Goal: Task Accomplishment & Management: Manage account settings

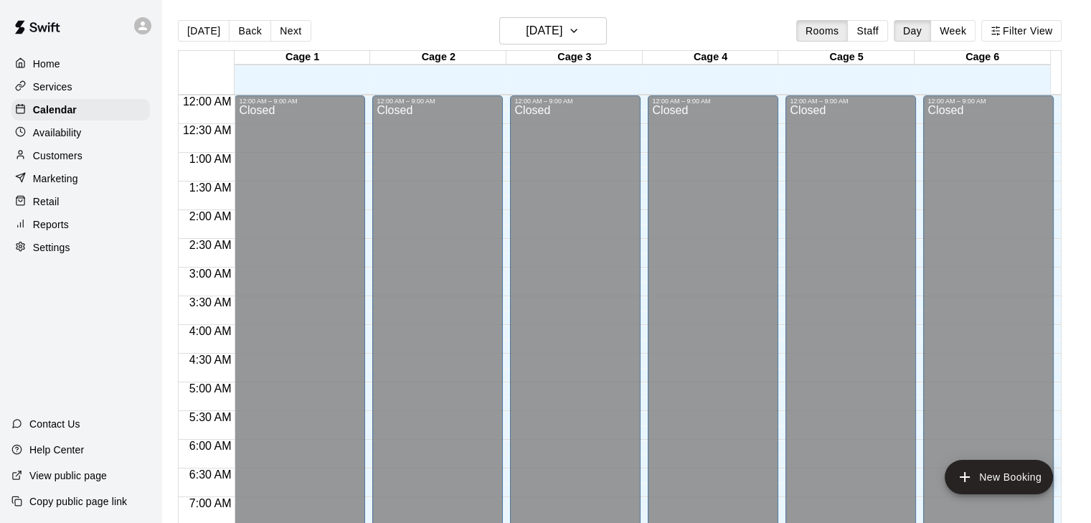
scroll to position [588, 0]
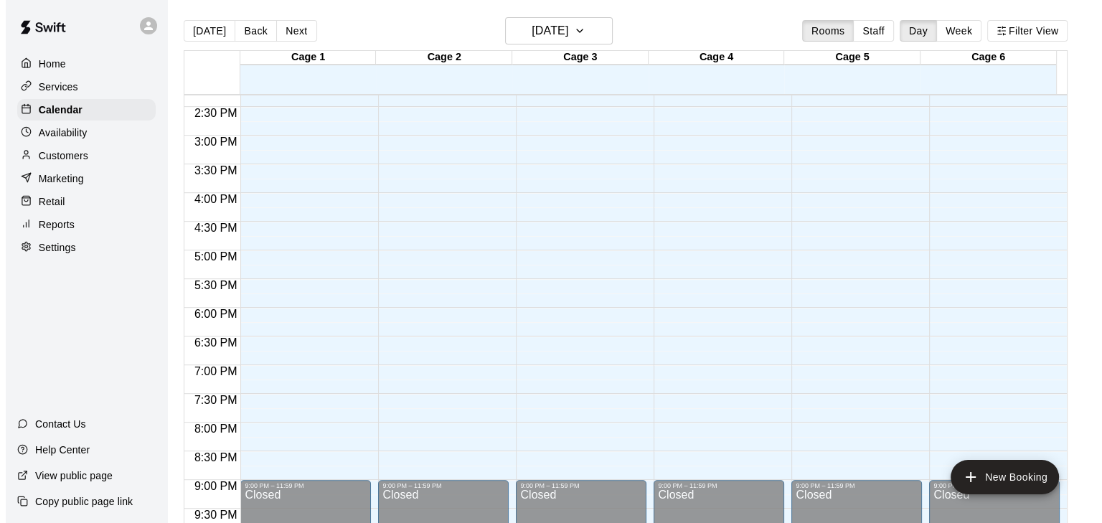
scroll to position [821, 0]
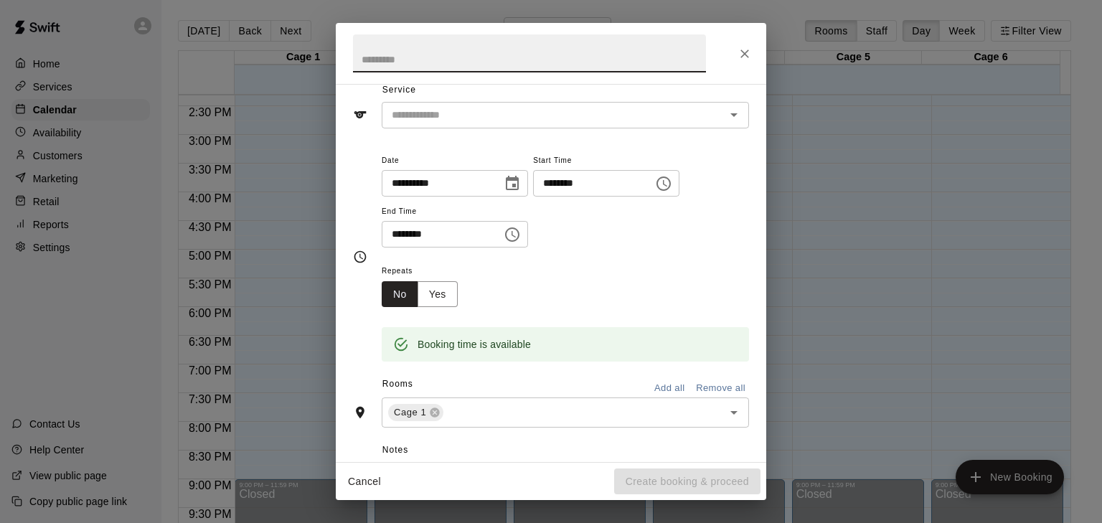
scroll to position [59, 0]
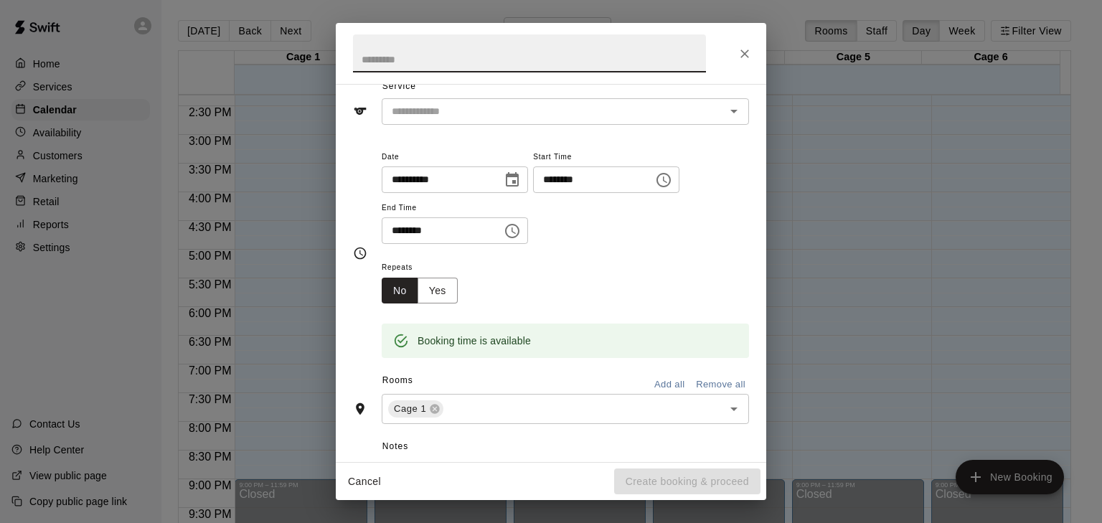
click at [579, 181] on input "********" at bounding box center [588, 179] width 110 height 27
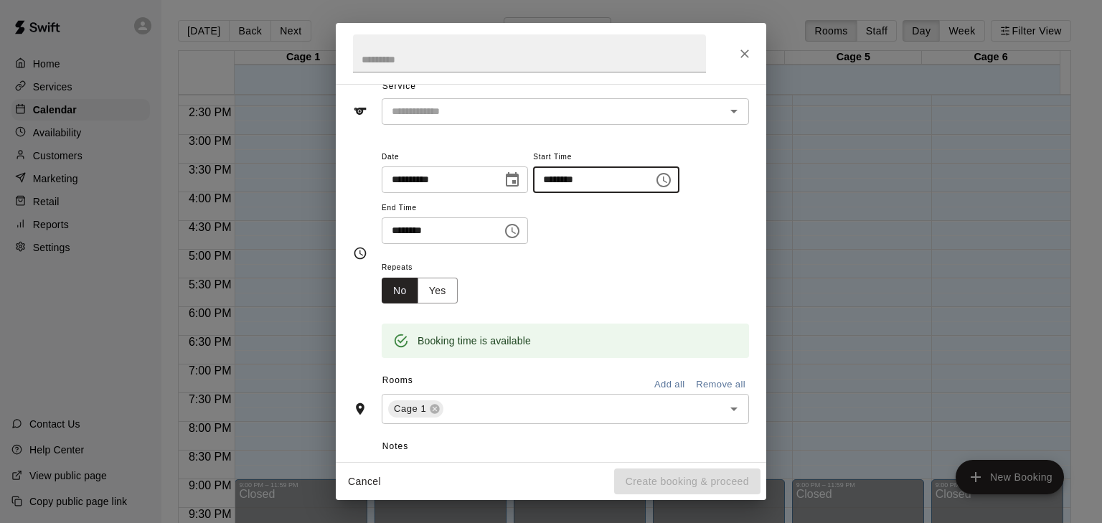
type input "********"
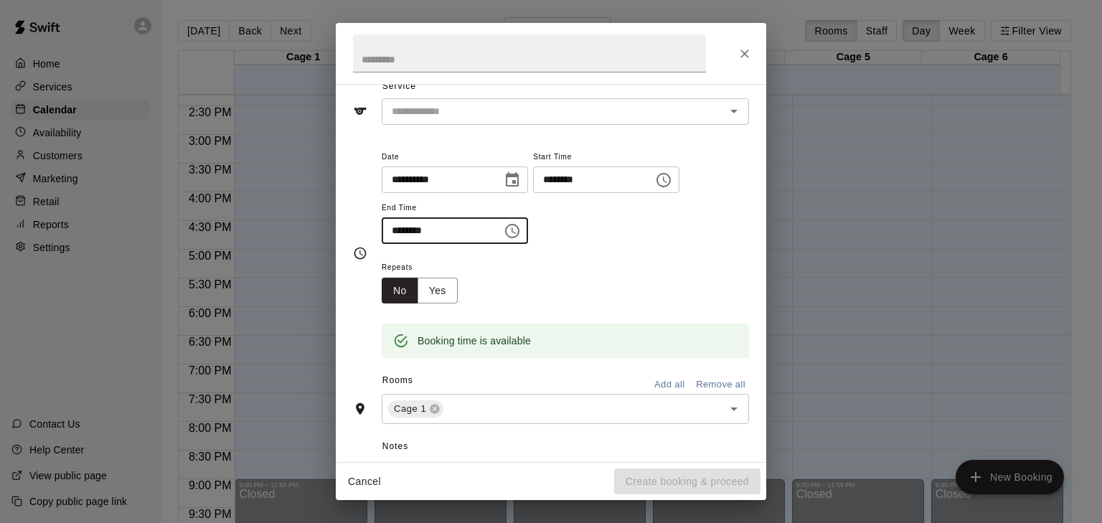
click at [402, 231] on input "********" at bounding box center [437, 230] width 110 height 27
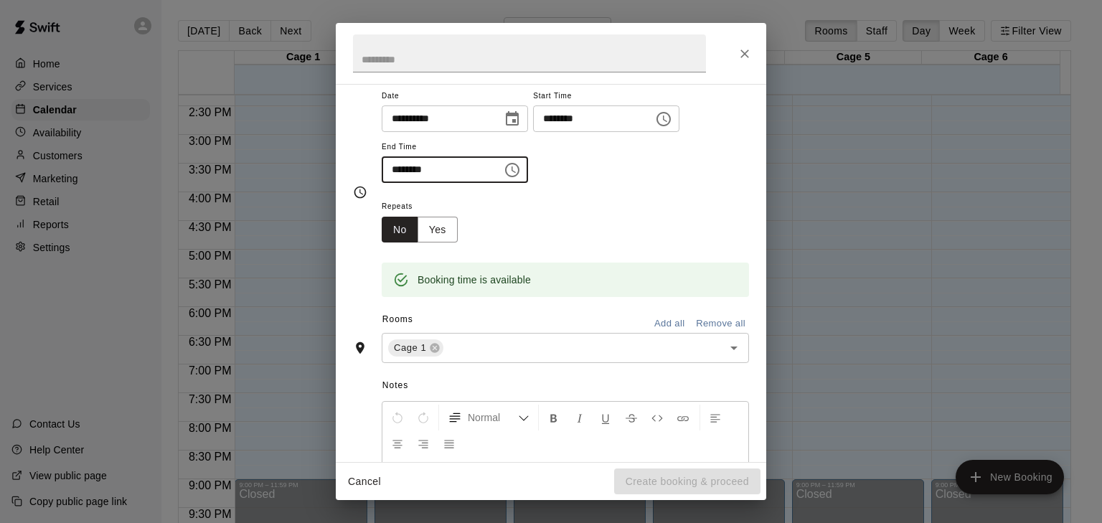
scroll to position [121, 0]
type input "********"
click at [658, 319] on button "Add all" at bounding box center [669, 323] width 46 height 22
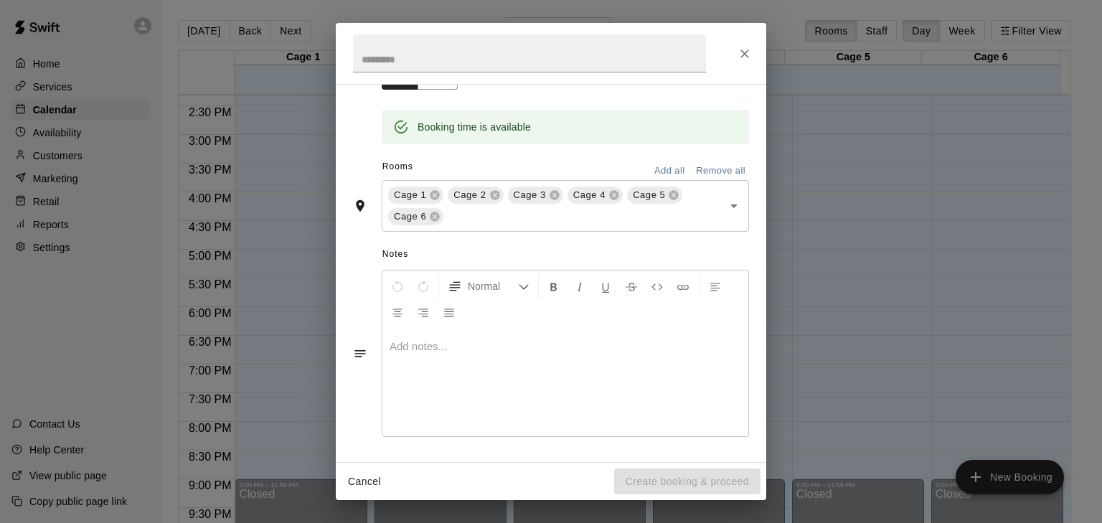
scroll to position [0, 0]
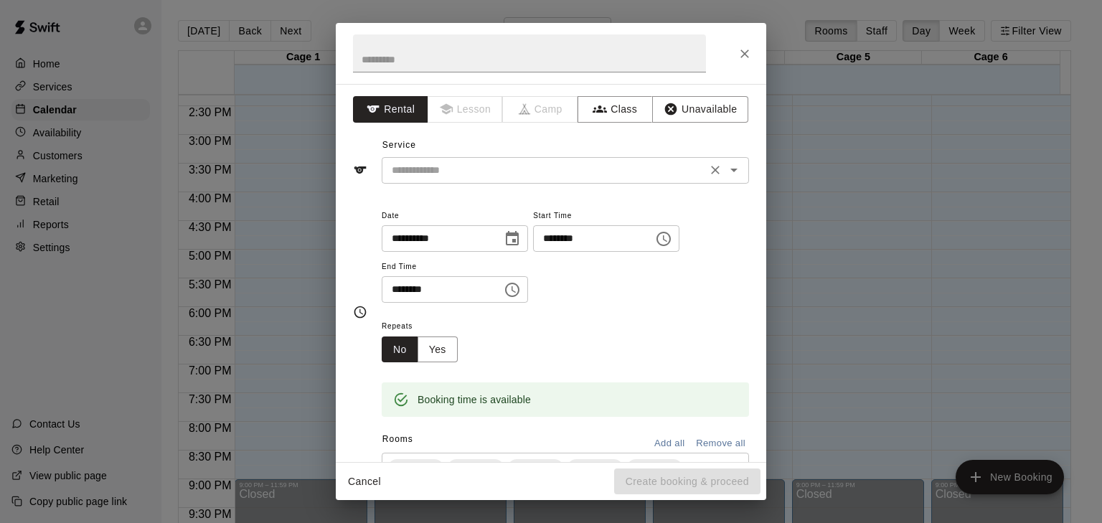
click at [415, 160] on div "​" at bounding box center [565, 170] width 367 height 27
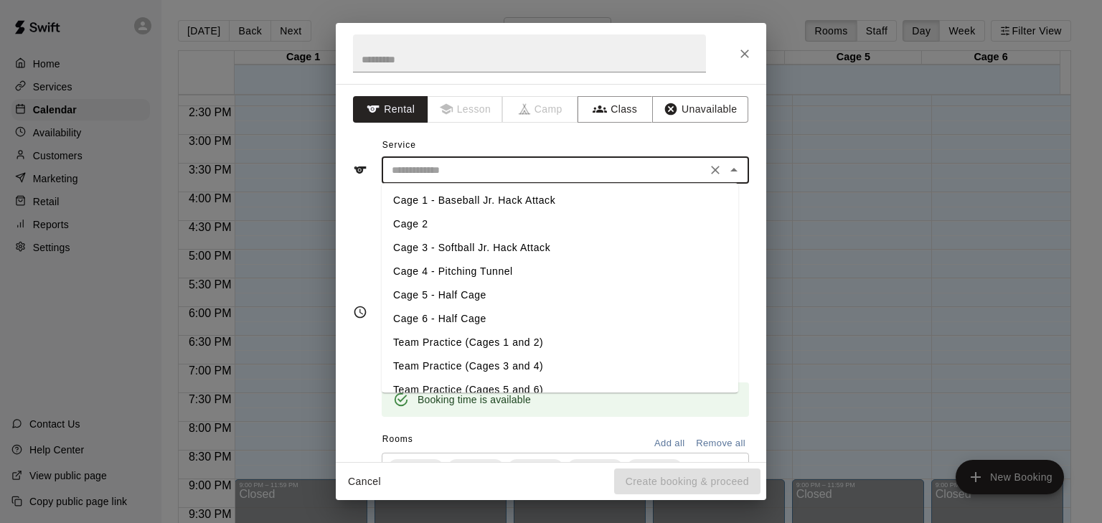
click at [432, 206] on li "Cage 1 - Baseball Jr. Hack Attack" at bounding box center [560, 201] width 357 height 24
type input "**********"
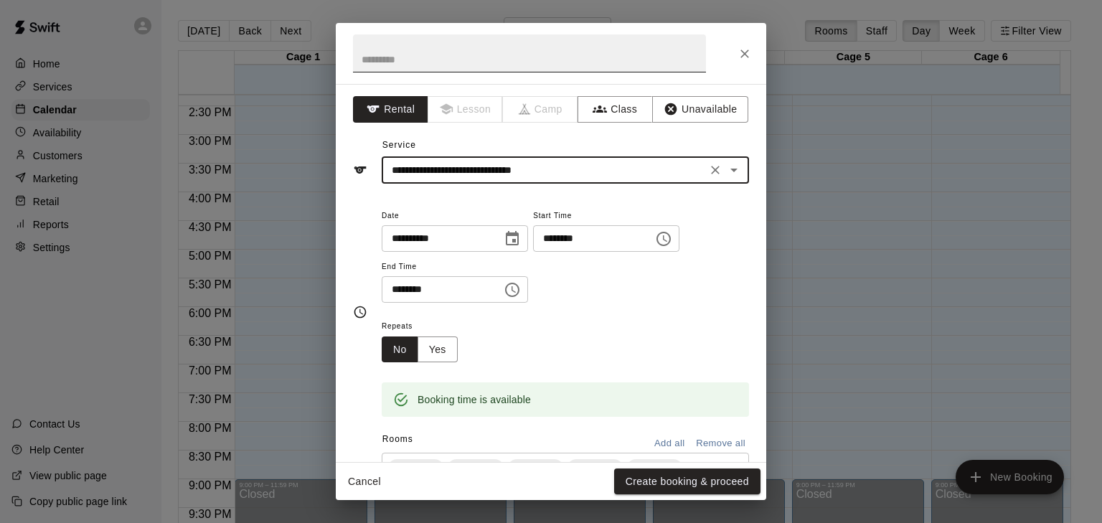
click at [387, 47] on input "text" at bounding box center [529, 53] width 353 height 38
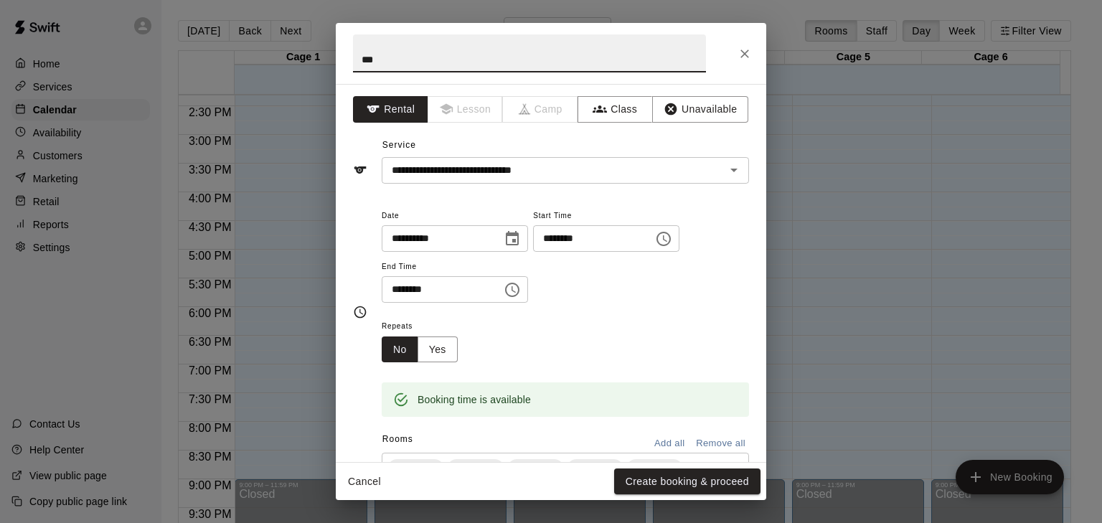
type input "***"
click at [623, 273] on div "**********" at bounding box center [565, 255] width 367 height 97
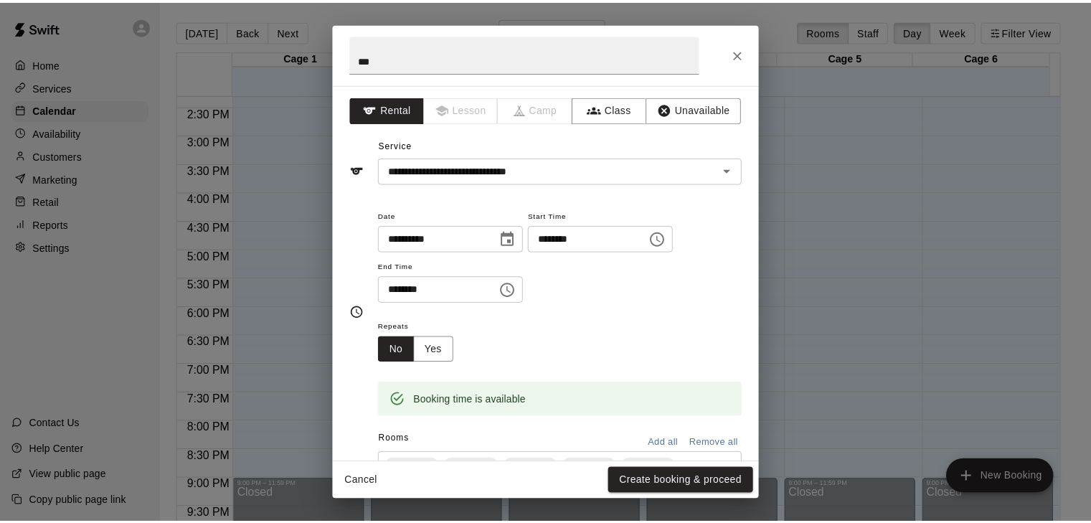
scroll to position [273, 0]
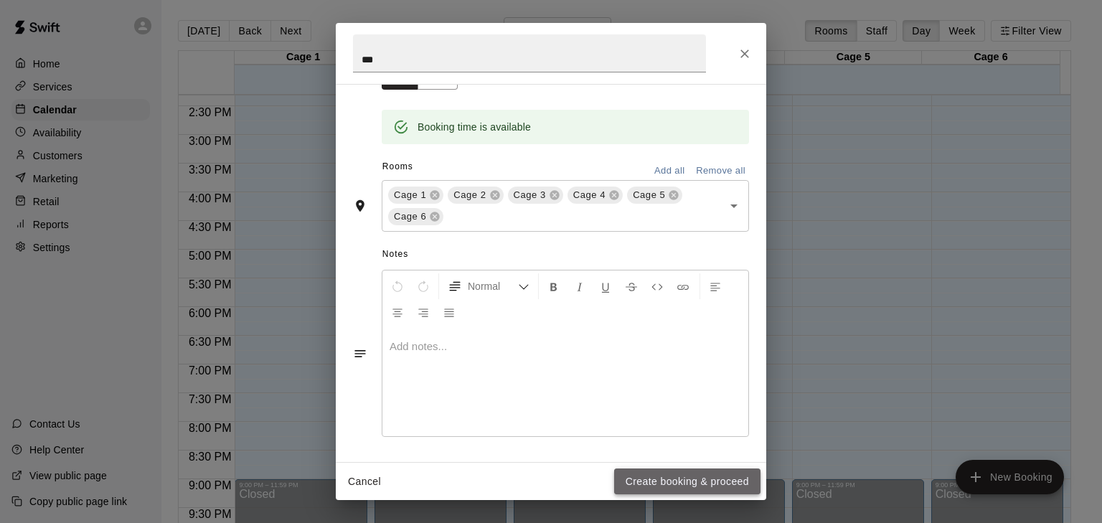
click at [700, 477] on button "Create booking & proceed" at bounding box center [687, 481] width 146 height 27
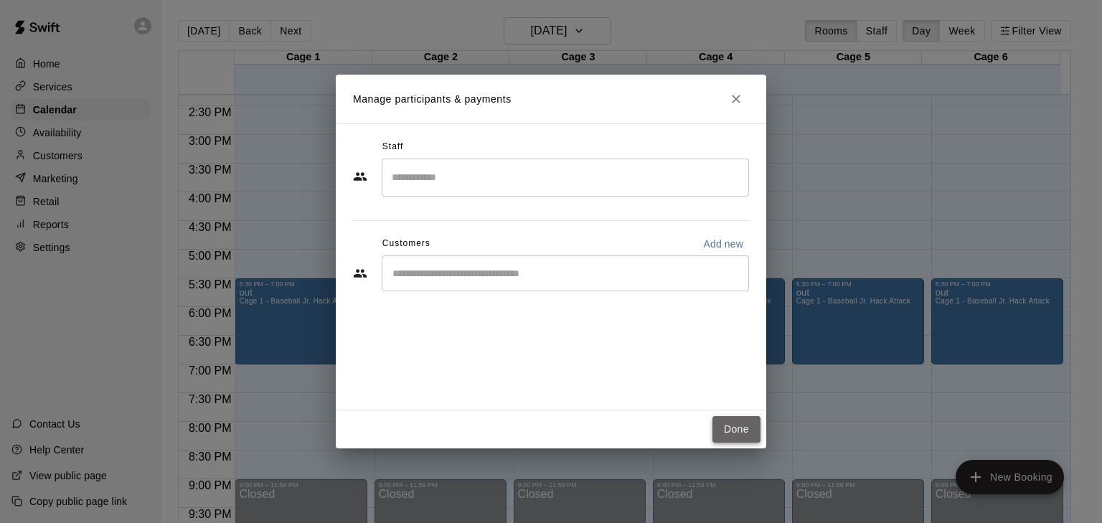
click at [733, 441] on button "Done" at bounding box center [736, 429] width 48 height 27
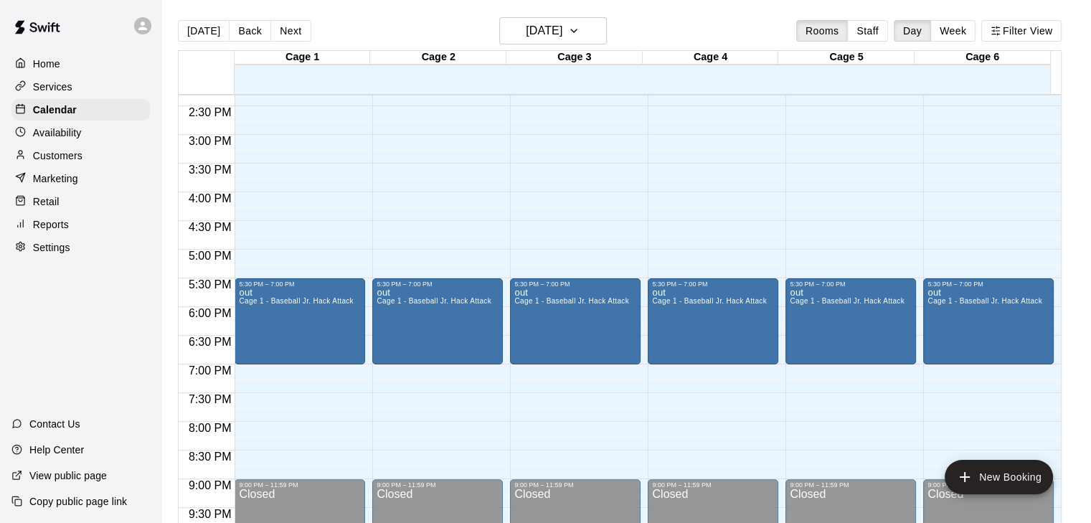
click at [44, 161] on p "Customers" at bounding box center [58, 156] width 50 height 14
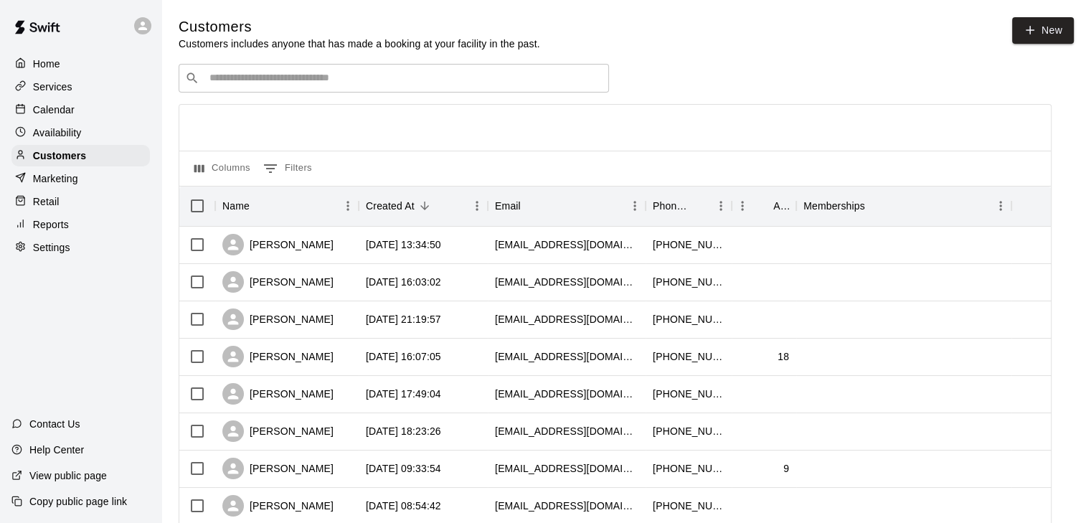
click at [385, 83] on input "Search customers by name or email" at bounding box center [403, 78] width 397 height 14
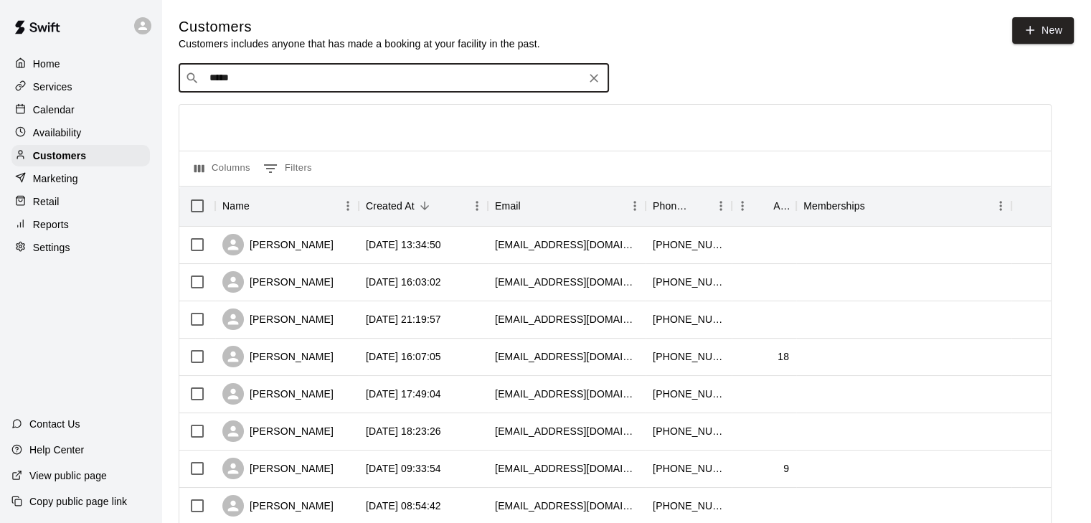
type input "******"
click at [362, 105] on div "Vaughn Pasma pasma.vaughn@gmail.com" at bounding box center [408, 118] width 379 height 31
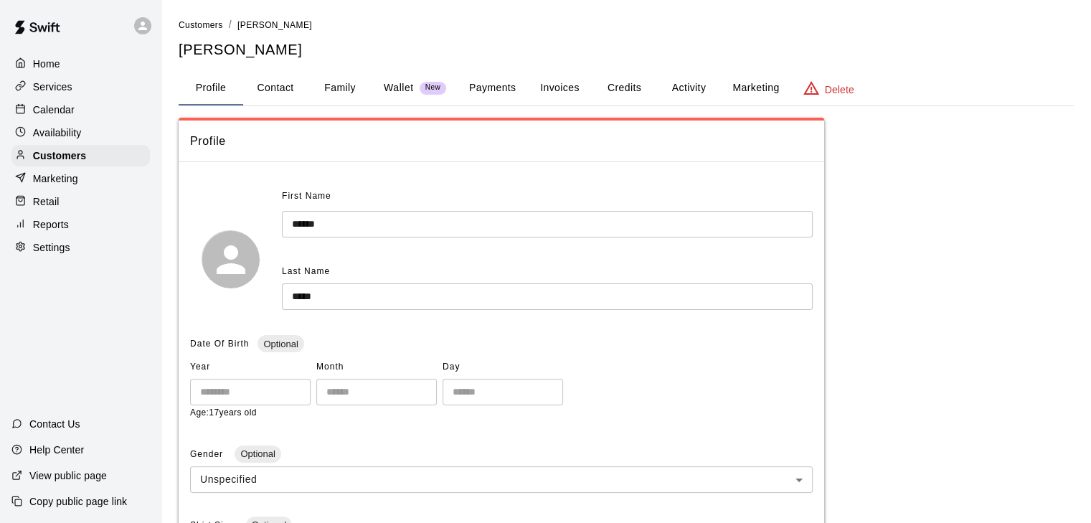
click at [636, 86] on button "Credits" at bounding box center [624, 88] width 65 height 34
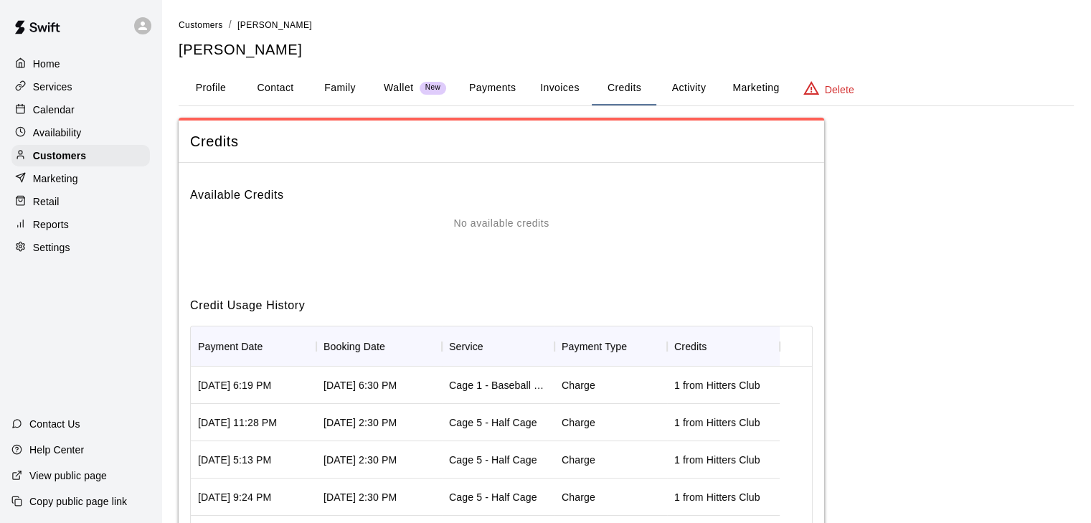
click at [685, 83] on button "Activity" at bounding box center [688, 88] width 65 height 34
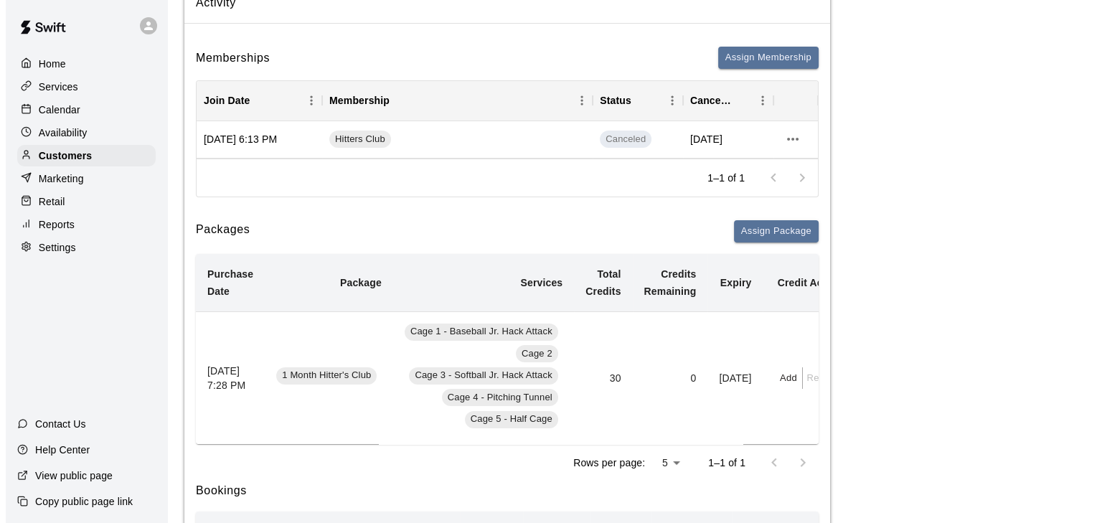
scroll to position [139, 0]
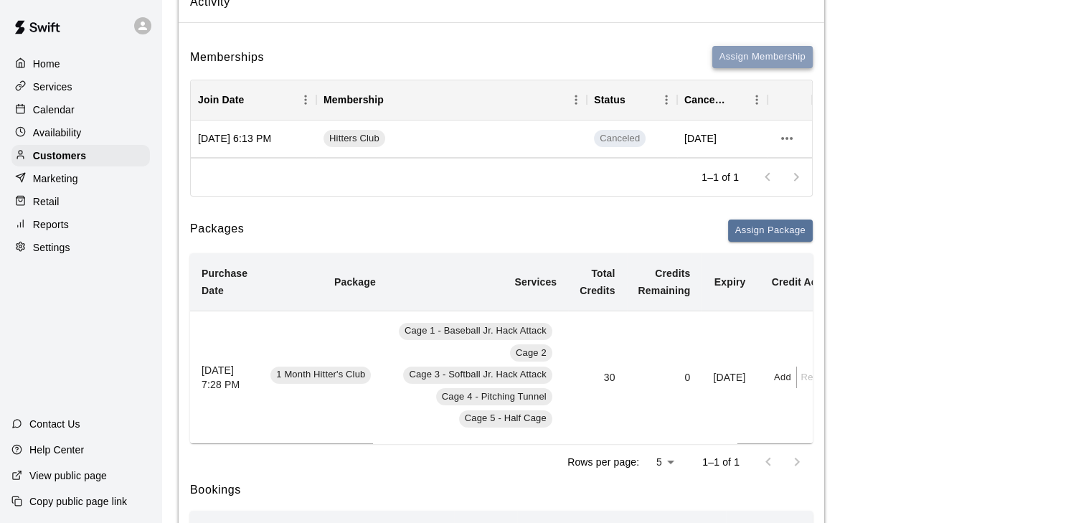
click at [744, 54] on button "Assign Membership" at bounding box center [762, 57] width 100 height 22
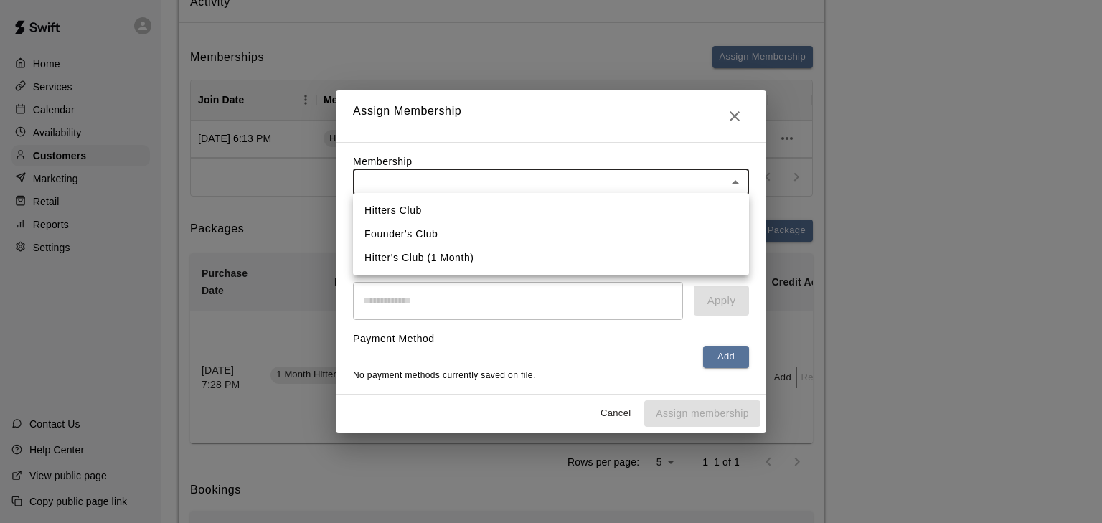
click at [378, 215] on li "Hitters Club" at bounding box center [551, 211] width 396 height 24
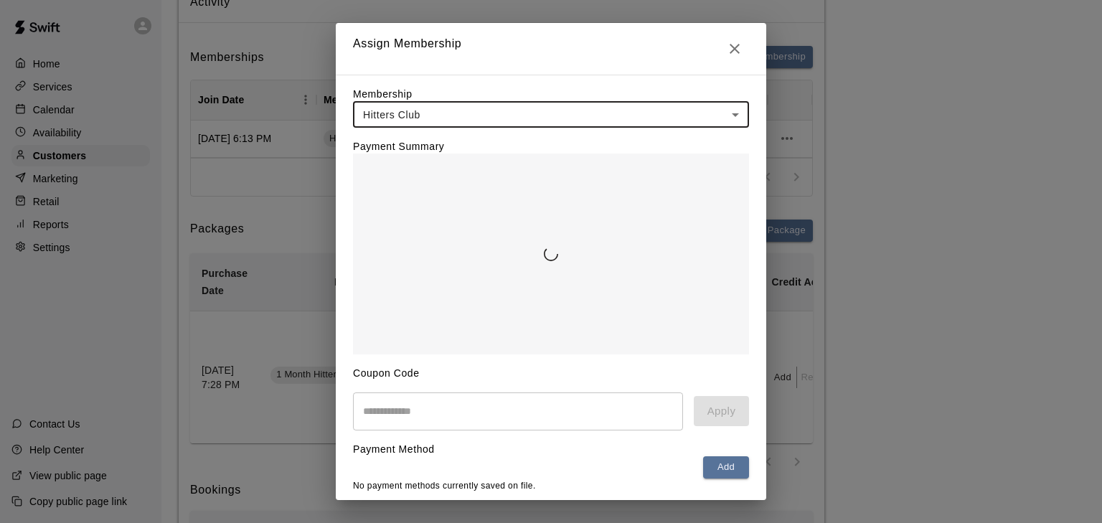
type input "**********"
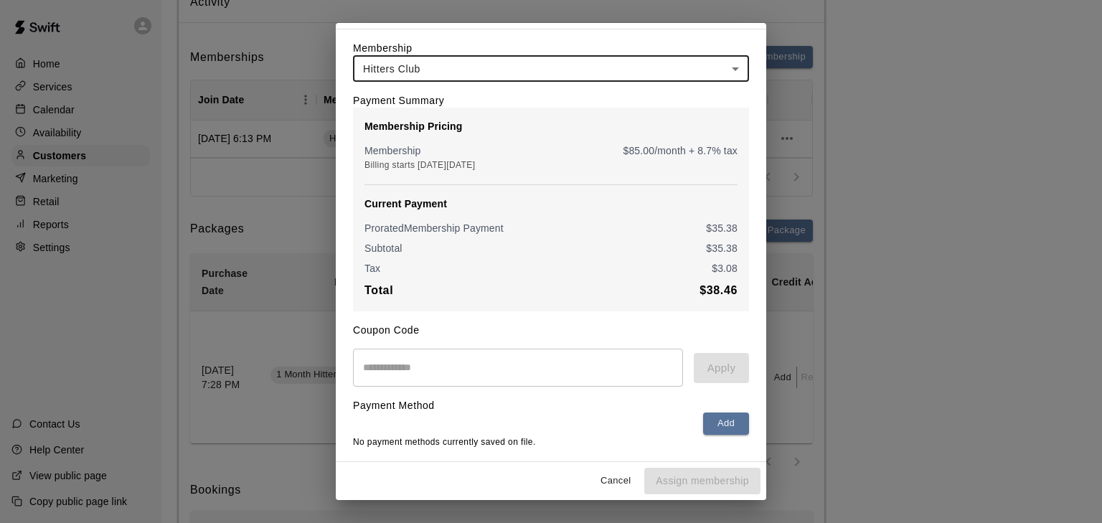
scroll to position [0, 0]
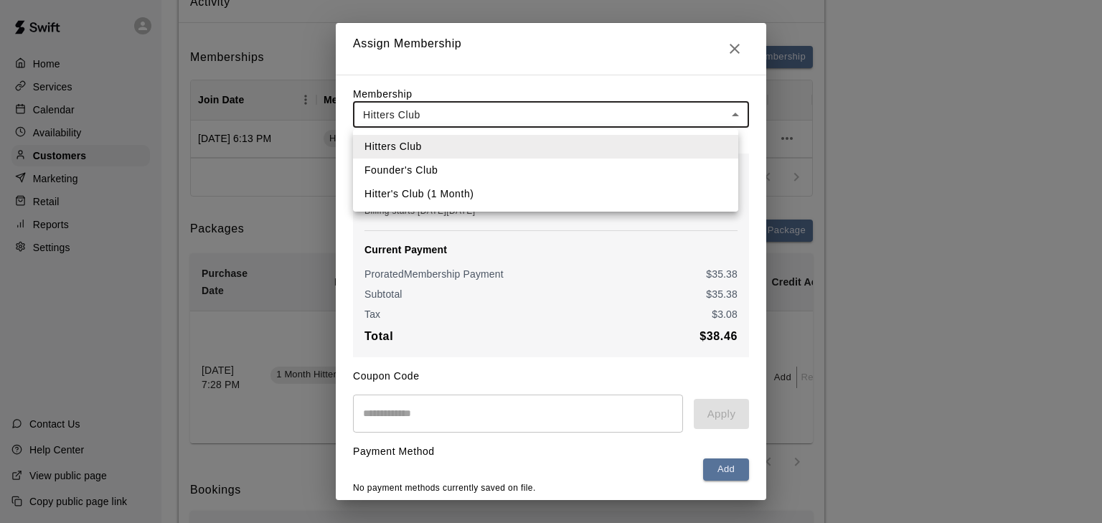
click at [435, 188] on li "Hitter's Club (1 Month)" at bounding box center [545, 194] width 385 height 24
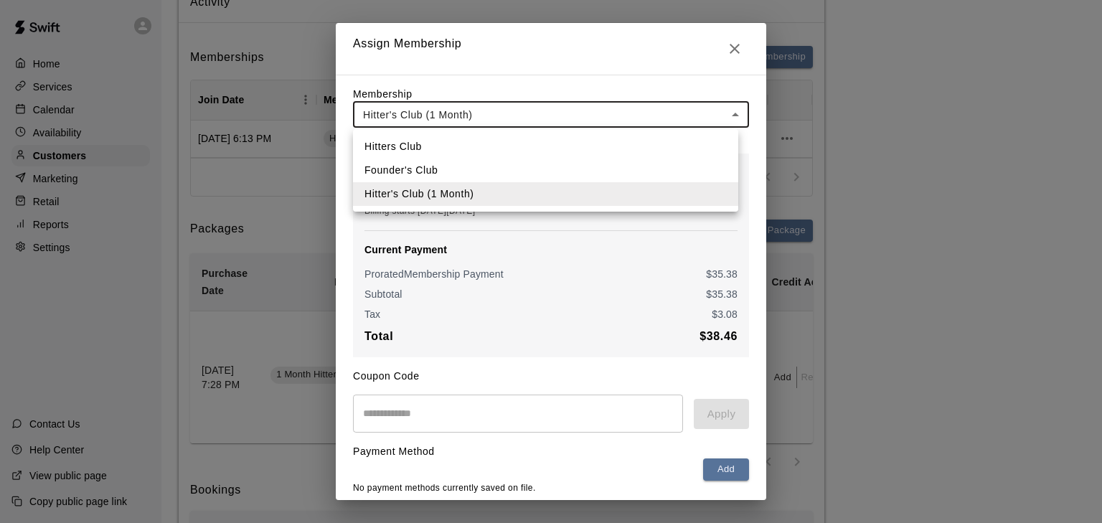
click at [422, 138] on li "Hitters Club" at bounding box center [545, 147] width 385 height 24
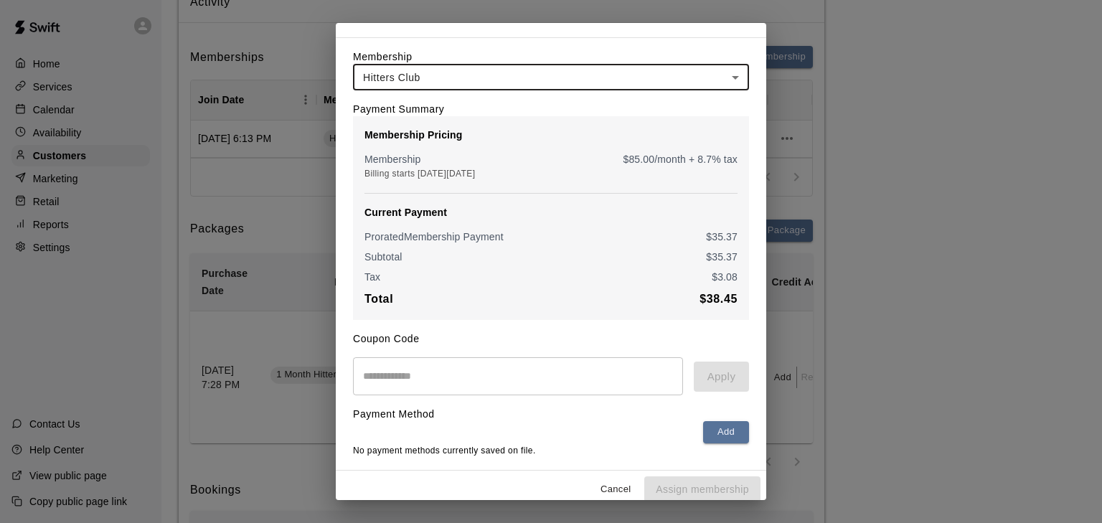
scroll to position [55, 0]
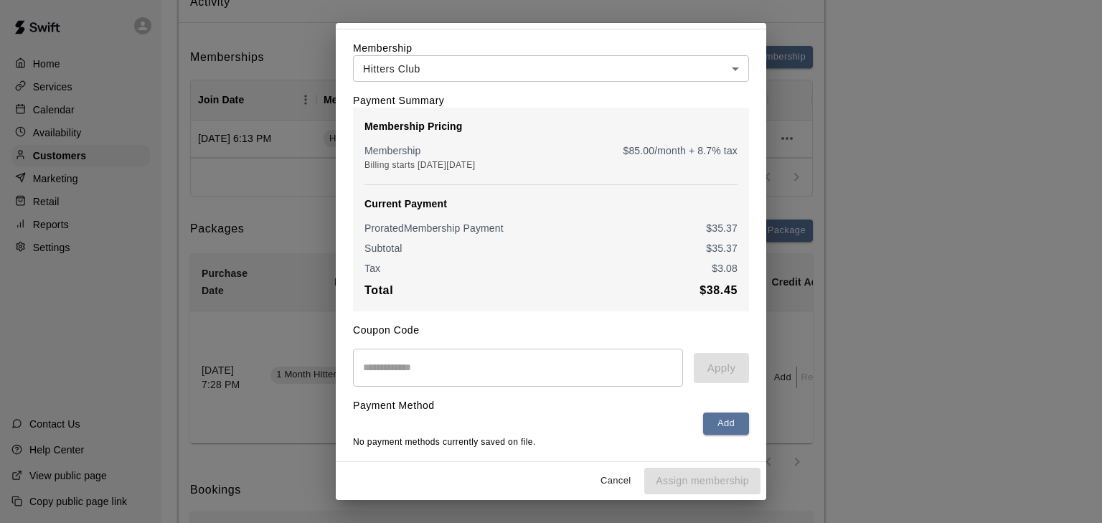
click at [679, 481] on div "Cancel Assign membership" at bounding box center [551, 481] width 430 height 38
click at [448, 351] on input "text" at bounding box center [518, 368] width 330 height 38
click at [599, 486] on button "Cancel" at bounding box center [616, 481] width 46 height 22
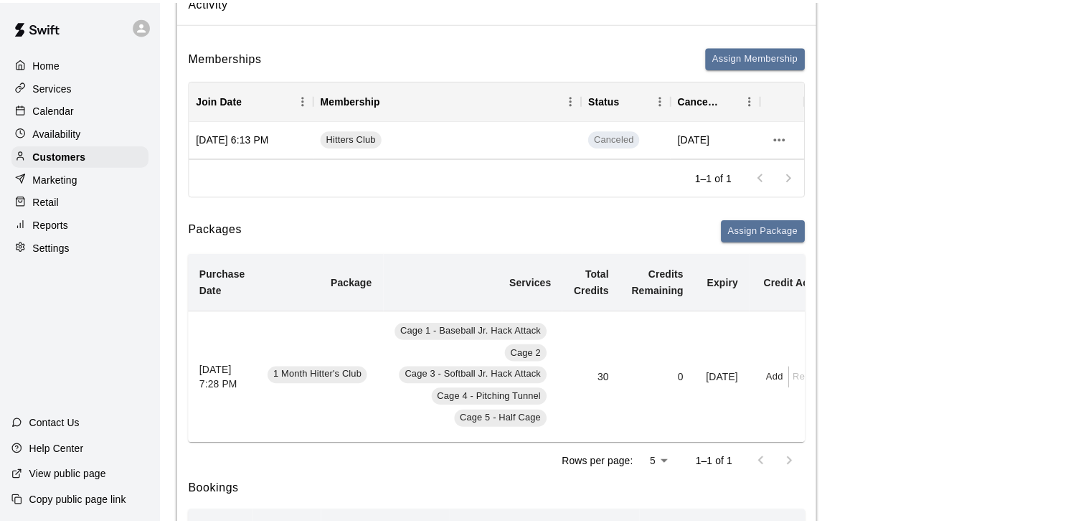
scroll to position [0, 0]
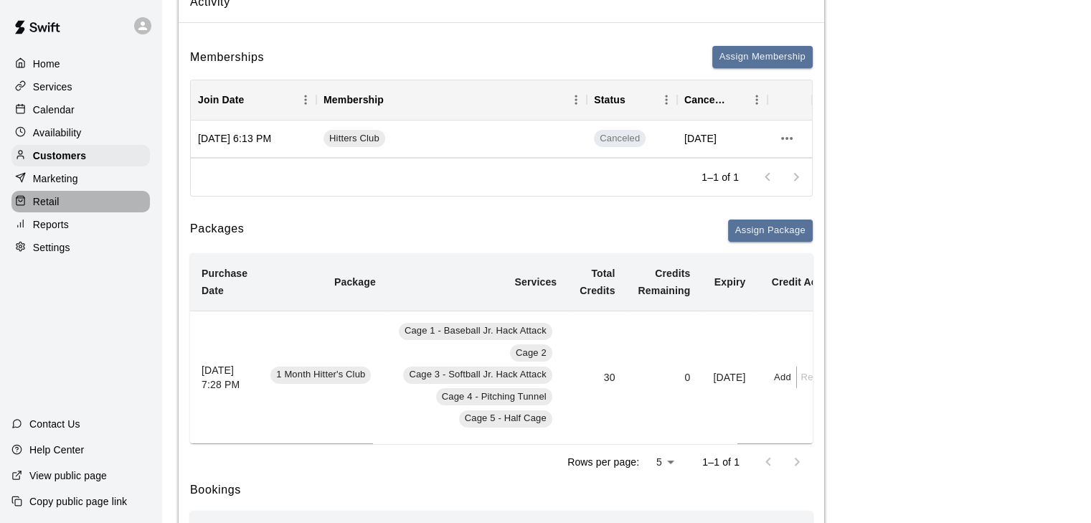
click at [53, 209] on p "Retail" at bounding box center [46, 201] width 27 height 14
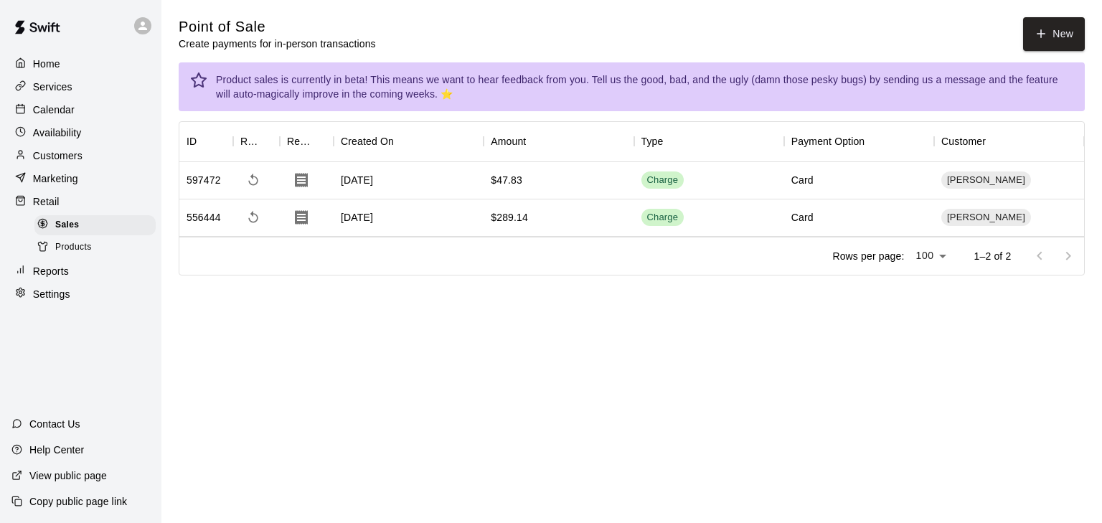
click at [50, 189] on div "Marketing" at bounding box center [80, 179] width 138 height 22
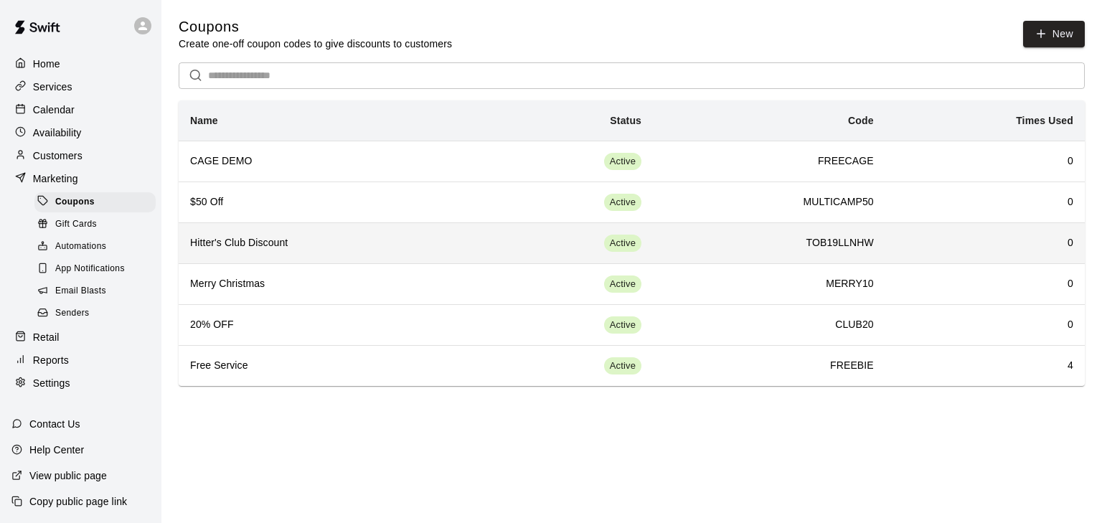
click at [314, 243] on h6 "Hitter's Club Discount" at bounding box center [329, 243] width 278 height 16
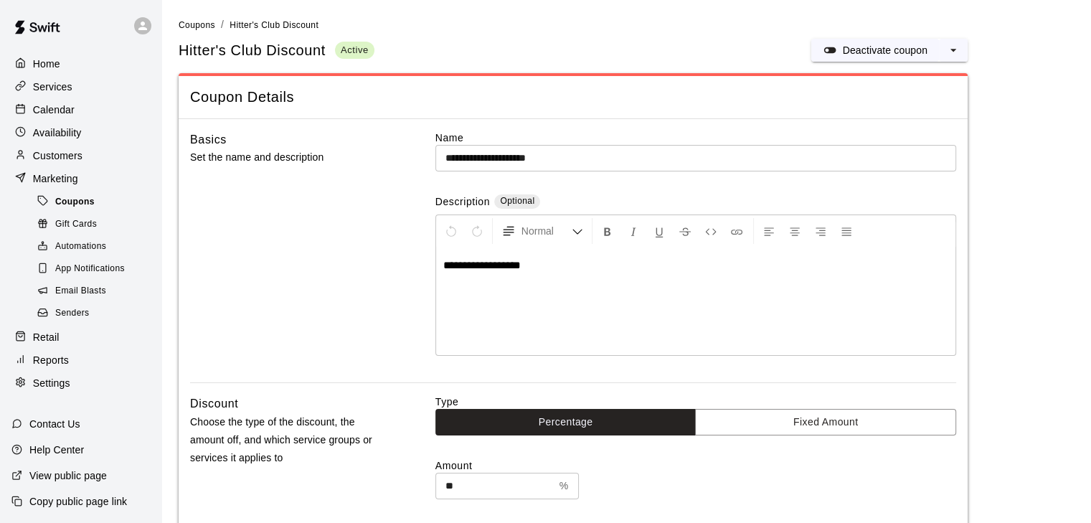
click at [94, 212] on div "Coupons" at bounding box center [94, 202] width 121 height 20
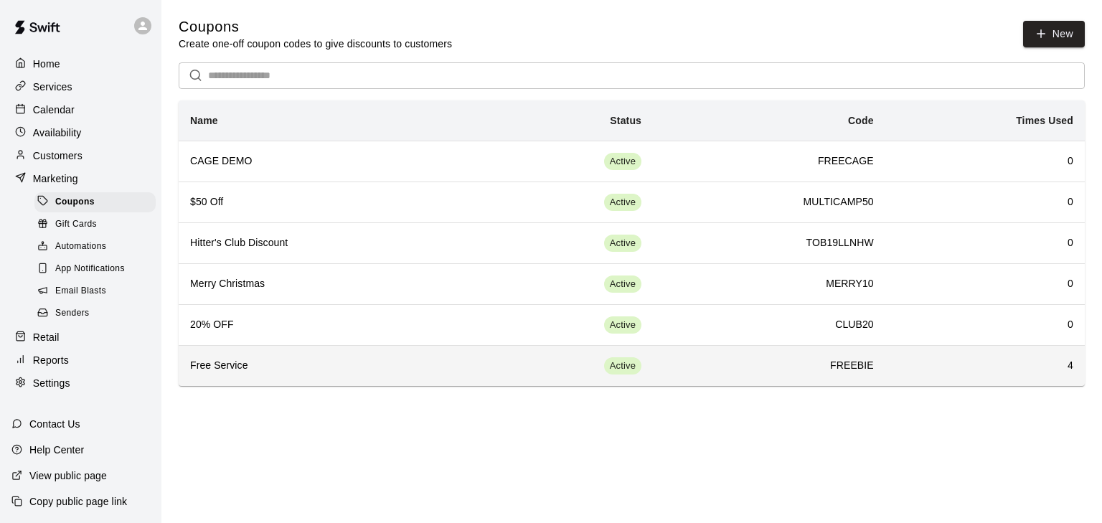
click at [225, 365] on h6 "Free Service" at bounding box center [329, 366] width 278 height 16
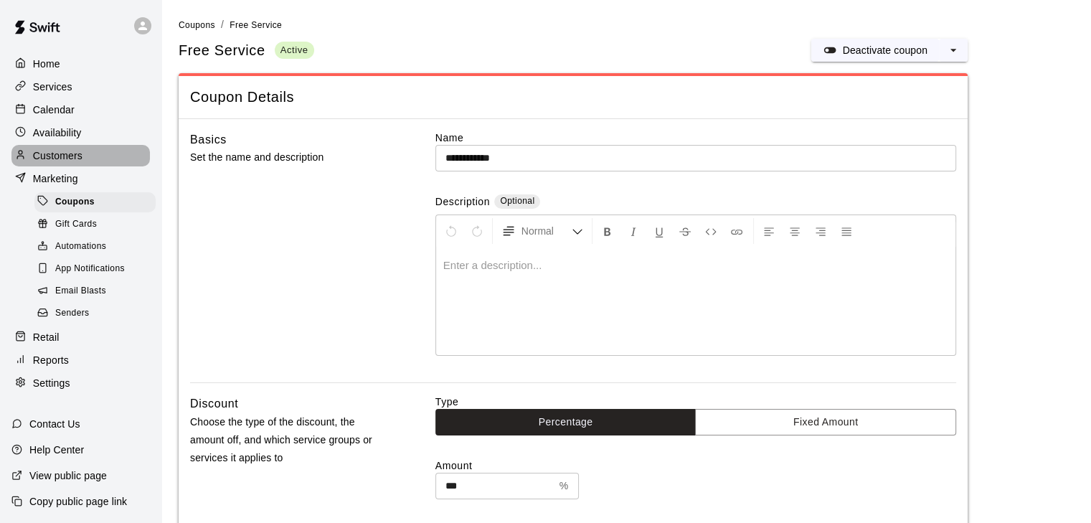
click at [65, 160] on p "Customers" at bounding box center [58, 156] width 50 height 14
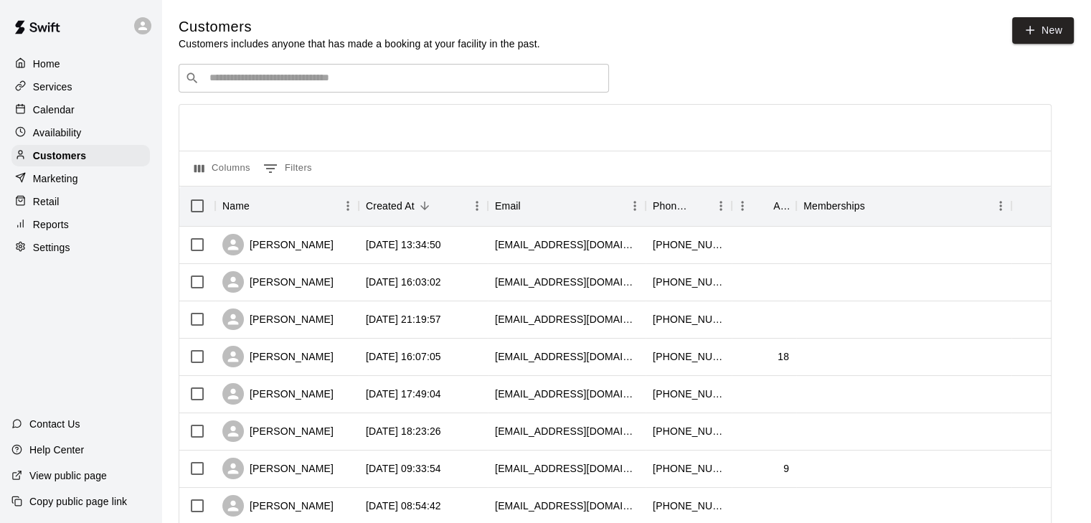
click at [255, 72] on div "​ ​" at bounding box center [394, 78] width 430 height 29
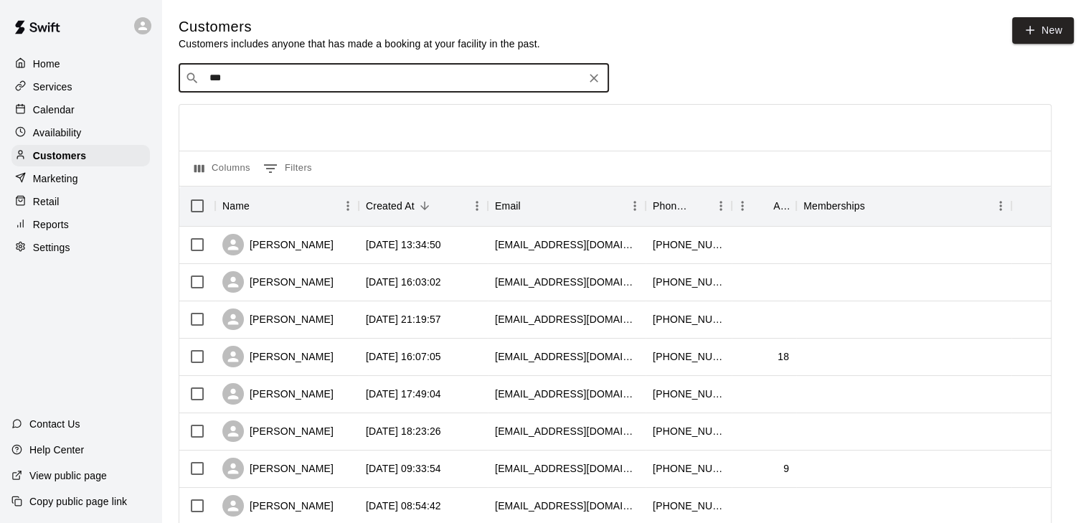
type input "****"
click at [264, 109] on p "Vaughn Pasma" at bounding box center [263, 110] width 88 height 15
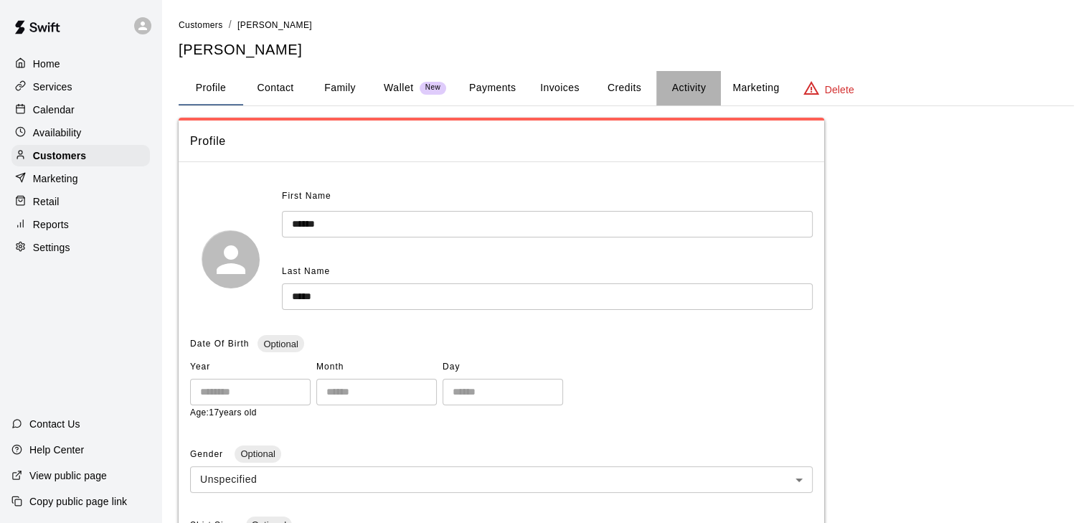
click at [706, 89] on button "Activity" at bounding box center [688, 88] width 65 height 34
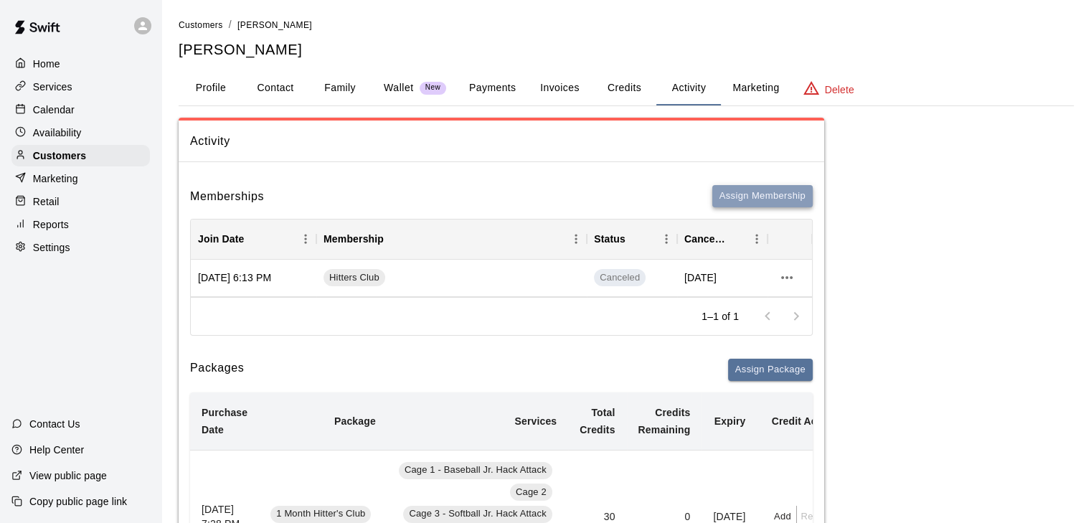
click at [758, 197] on button "Assign Membership" at bounding box center [762, 196] width 100 height 22
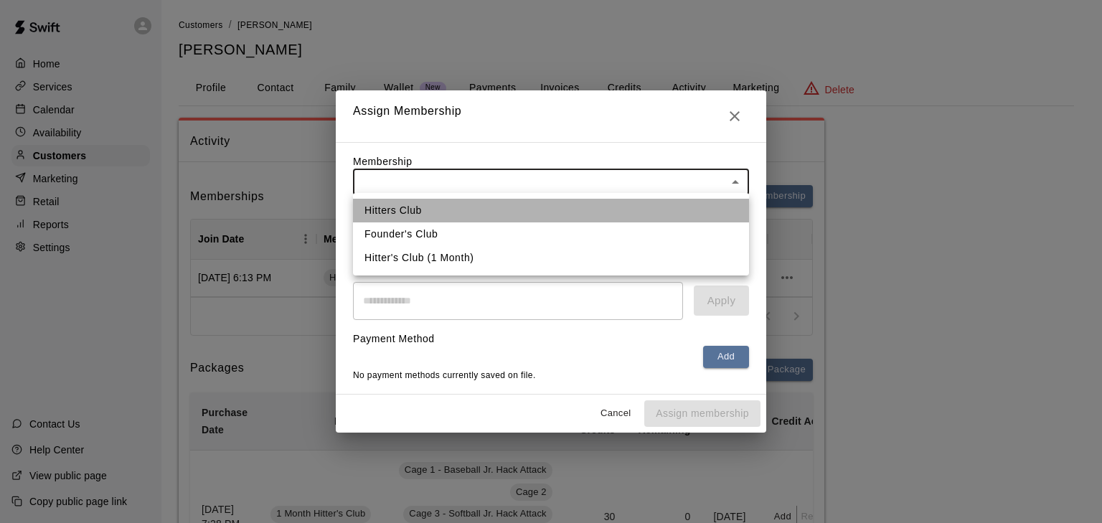
click at [477, 209] on li "Hitters Club" at bounding box center [551, 211] width 396 height 24
type input "**********"
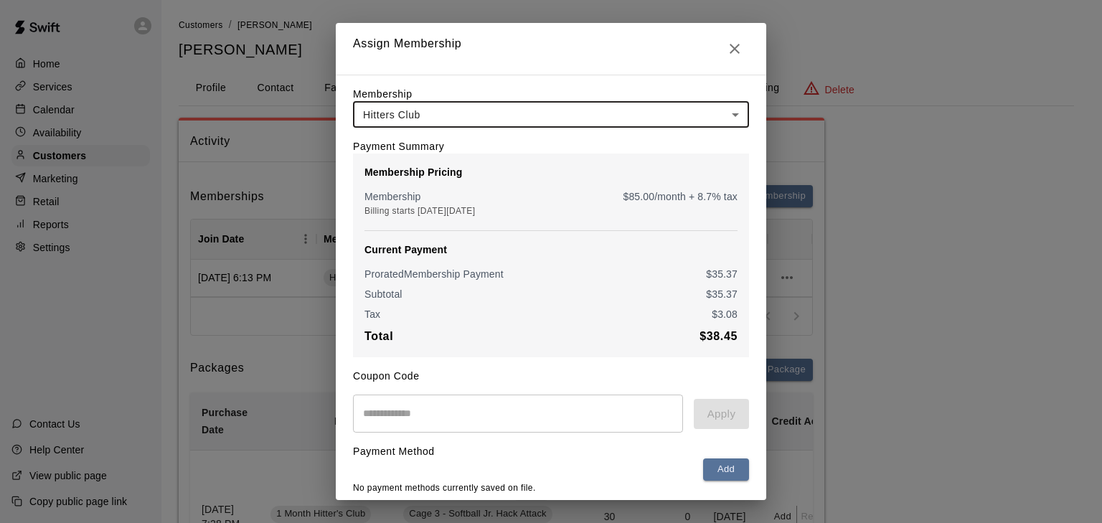
click at [416, 416] on input "text" at bounding box center [518, 414] width 330 height 38
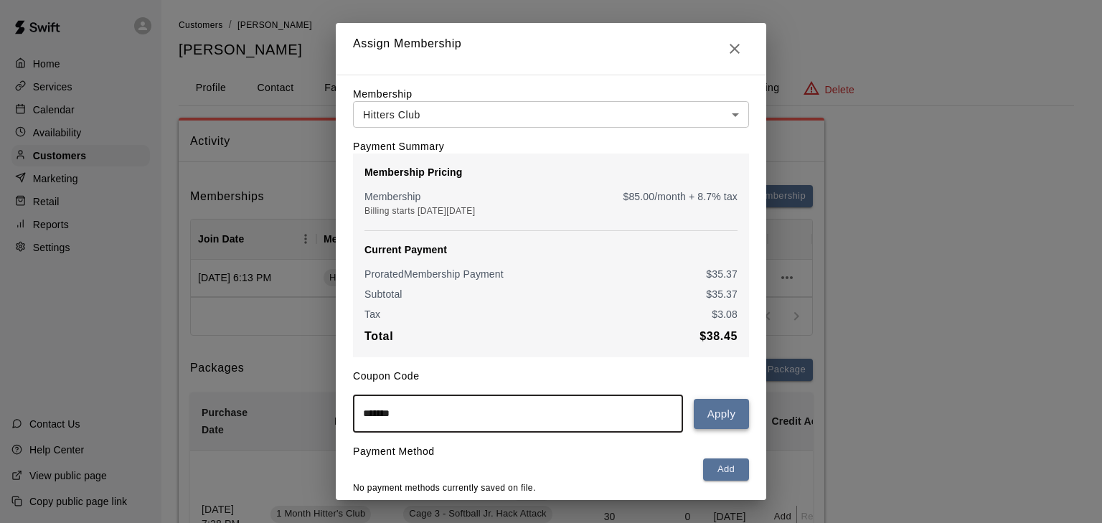
type input "*******"
click at [719, 415] on button "Apply" at bounding box center [721, 414] width 55 height 30
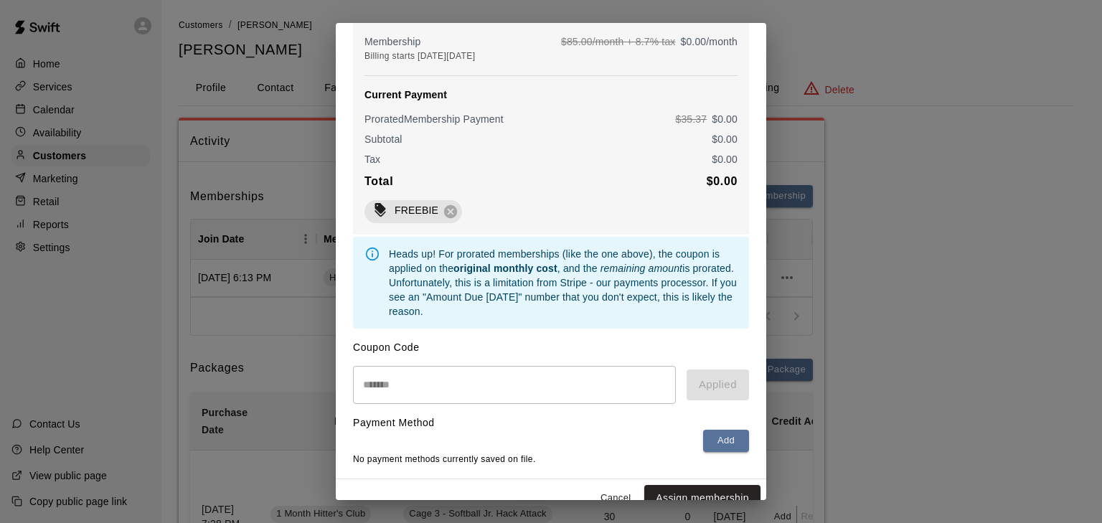
scroll to position [181, 0]
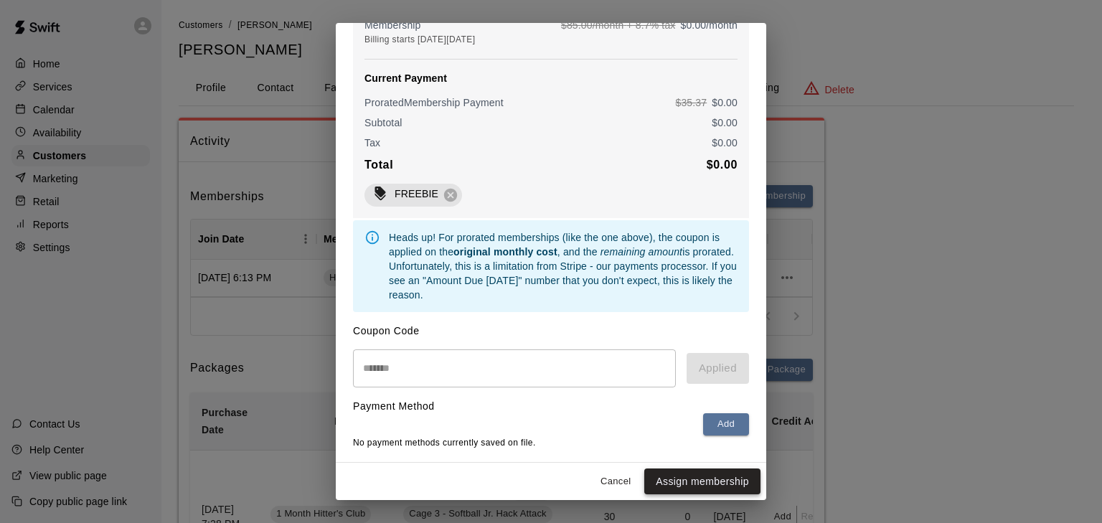
click at [651, 472] on button "Assign membership" at bounding box center [702, 481] width 116 height 27
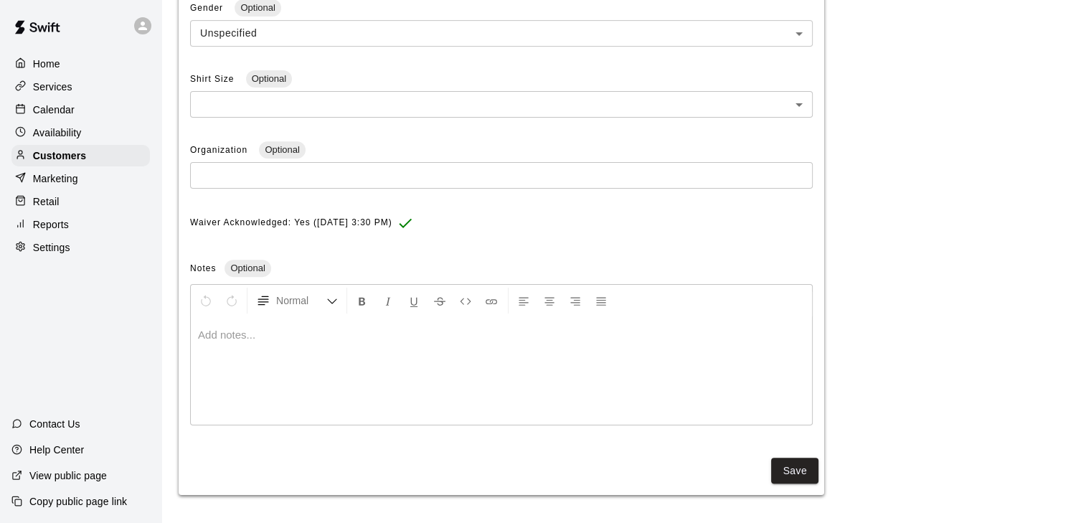
scroll to position [448, 0]
click at [263, 364] on div at bounding box center [501, 370] width 621 height 108
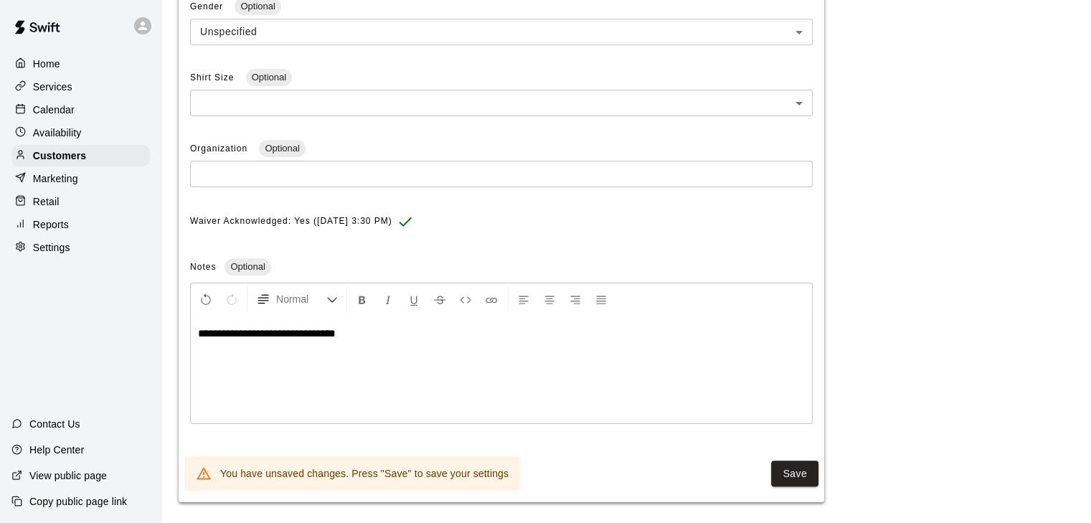
click at [413, 369] on div "**********" at bounding box center [501, 370] width 621 height 108
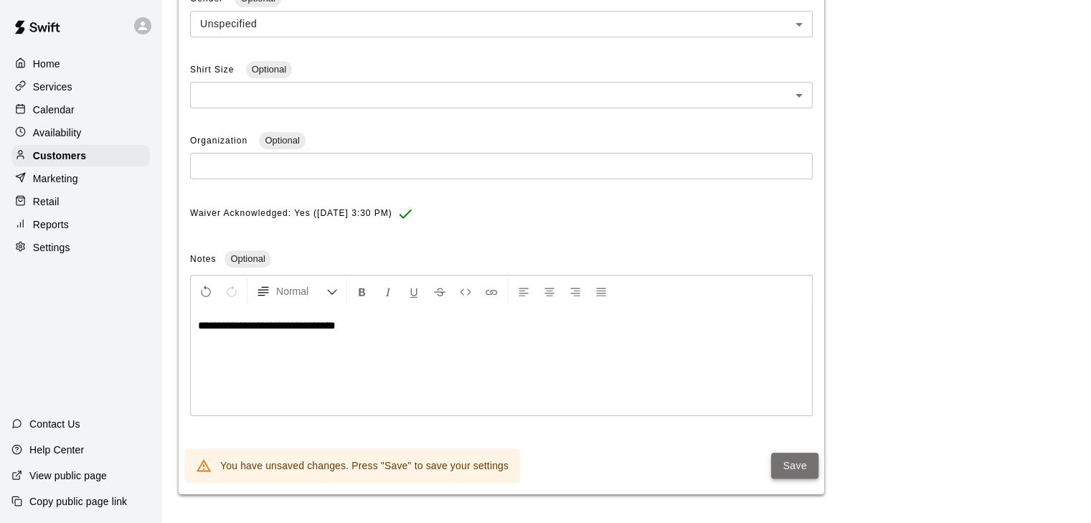
click at [786, 476] on button "Save" at bounding box center [794, 466] width 47 height 27
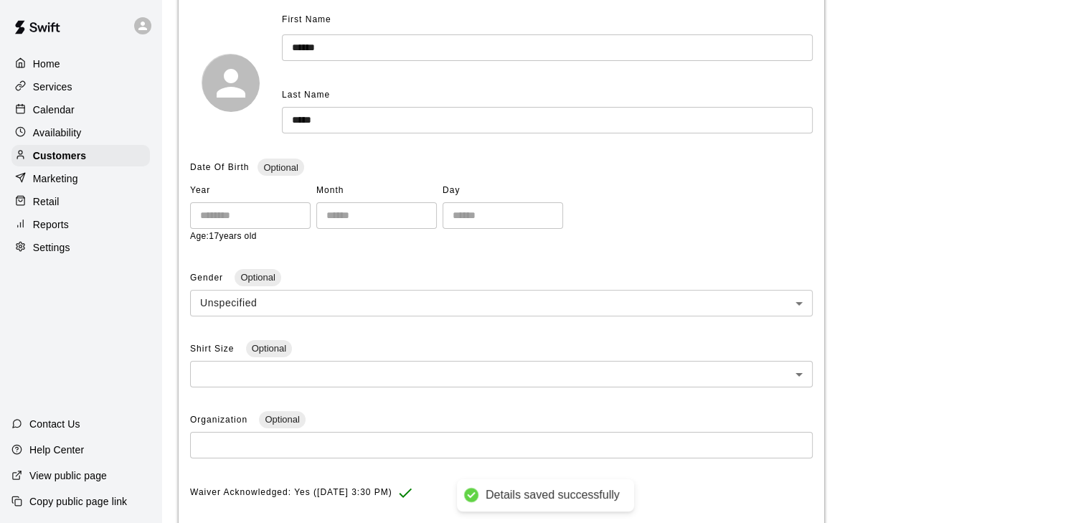
scroll to position [0, 0]
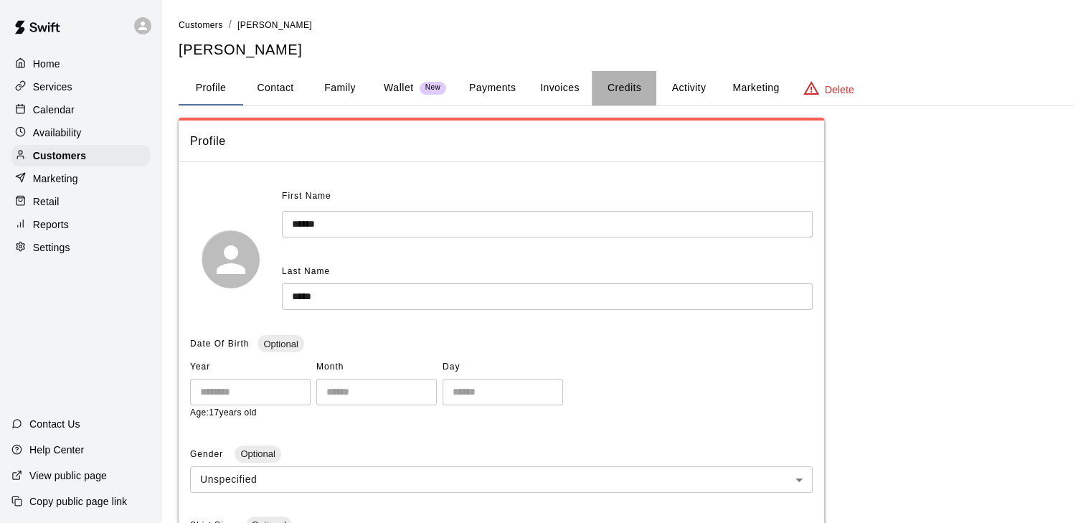
click at [625, 83] on button "Credits" at bounding box center [624, 88] width 65 height 34
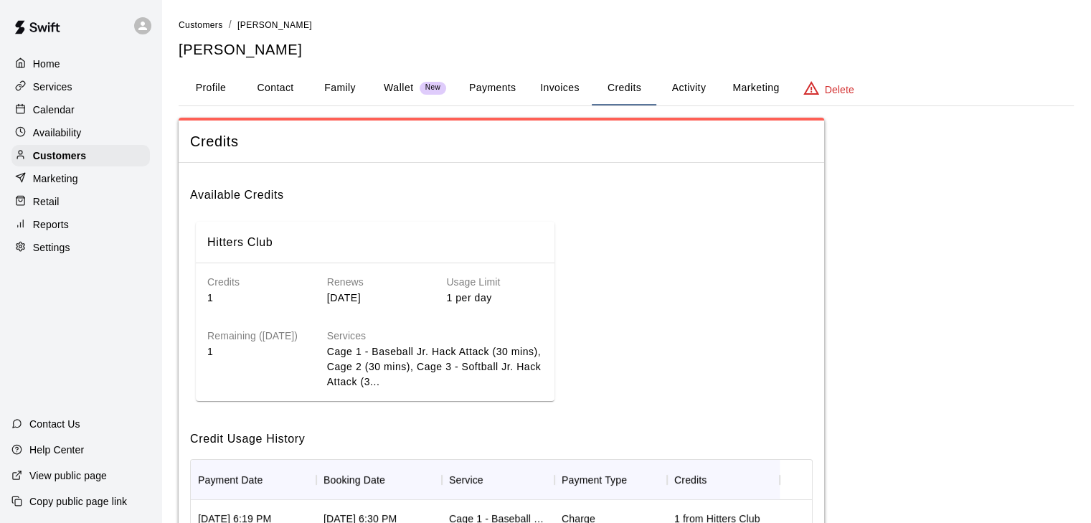
click at [695, 88] on button "Activity" at bounding box center [688, 88] width 65 height 34
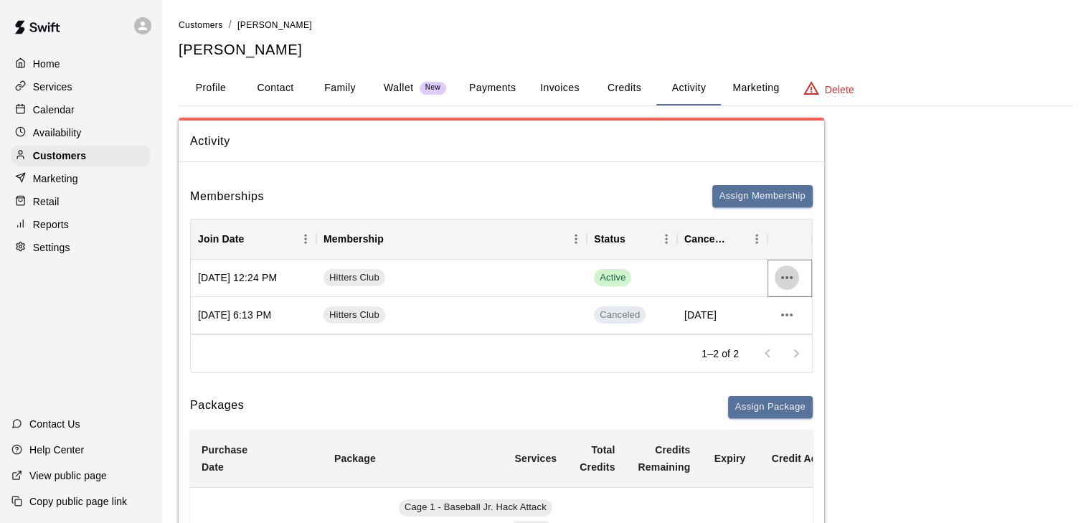
click at [793, 269] on icon "more actions" at bounding box center [786, 277] width 17 height 17
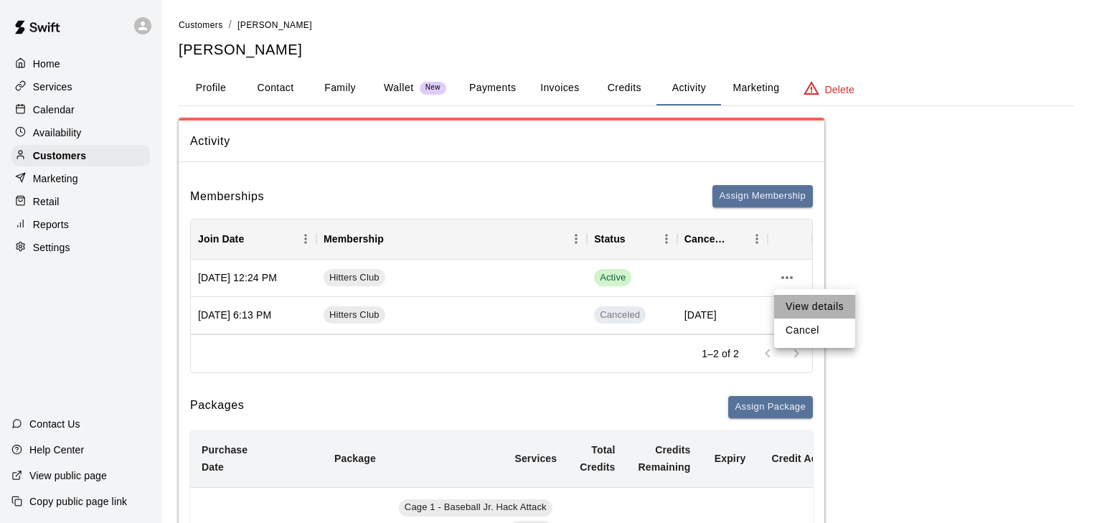
click at [801, 298] on li "View details" at bounding box center [814, 307] width 81 height 24
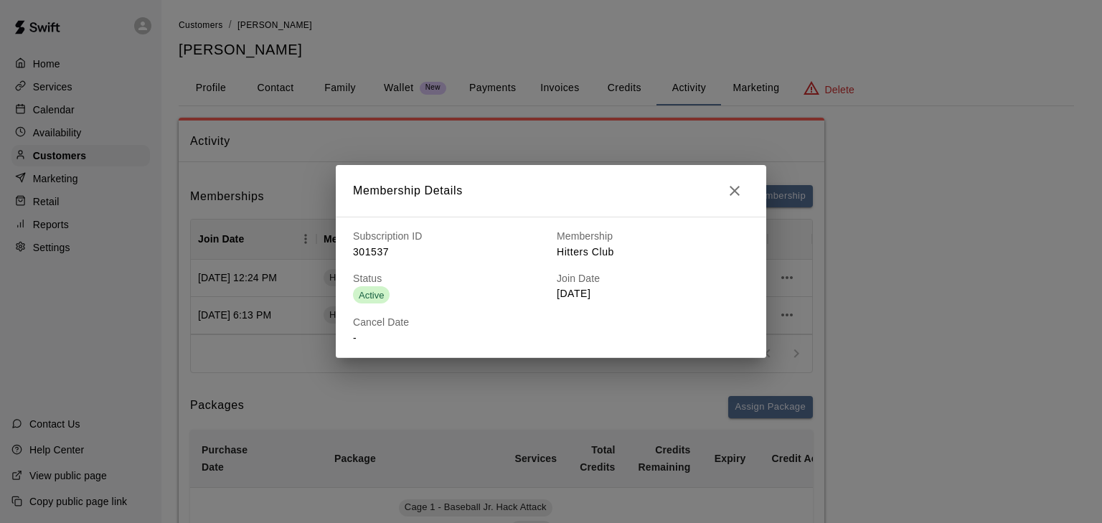
click at [730, 191] on icon "button" at bounding box center [734, 190] width 17 height 17
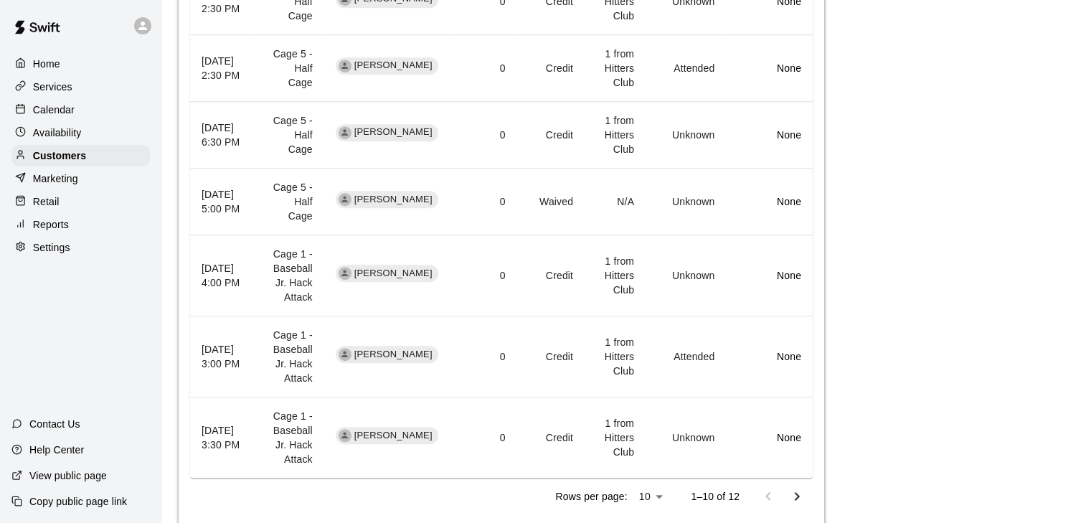
scroll to position [1037, 0]
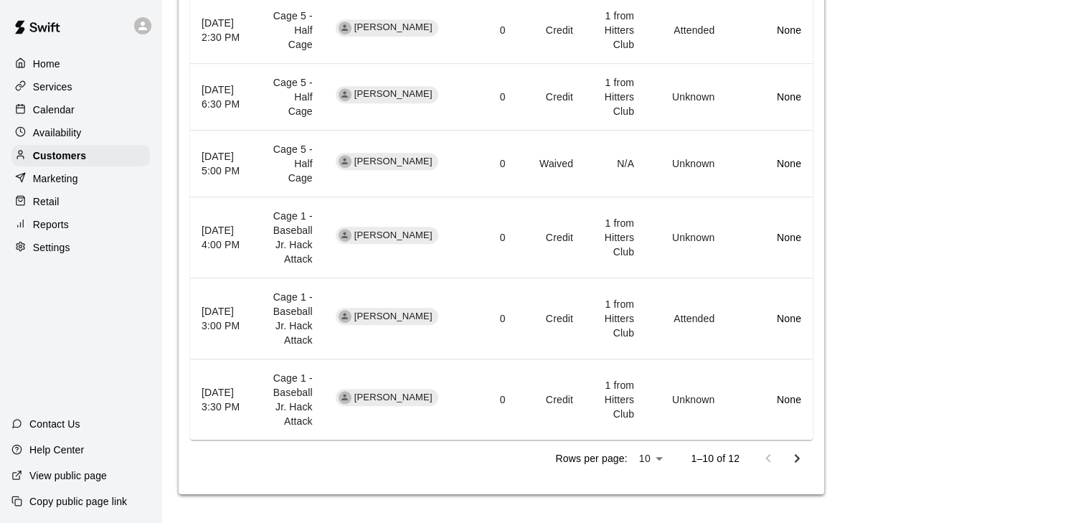
click at [692, 405] on td "Unknown" at bounding box center [686, 399] width 80 height 81
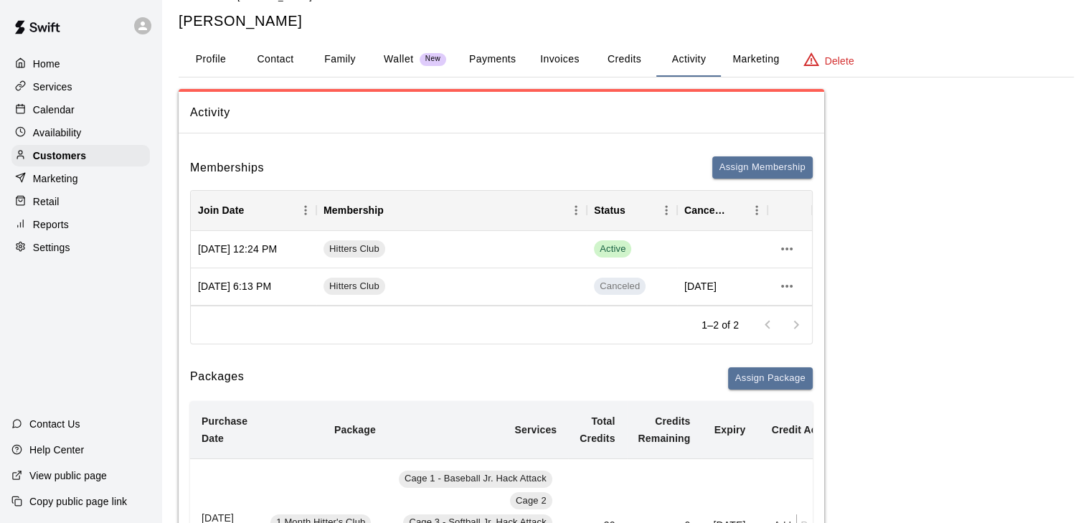
scroll to position [0, 0]
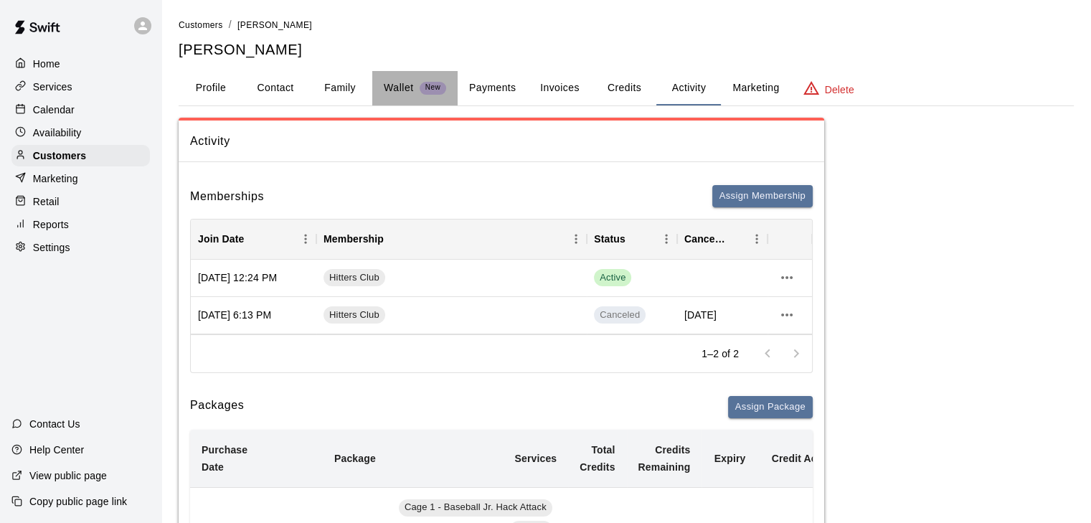
click at [406, 85] on p "Wallet" at bounding box center [399, 87] width 30 height 15
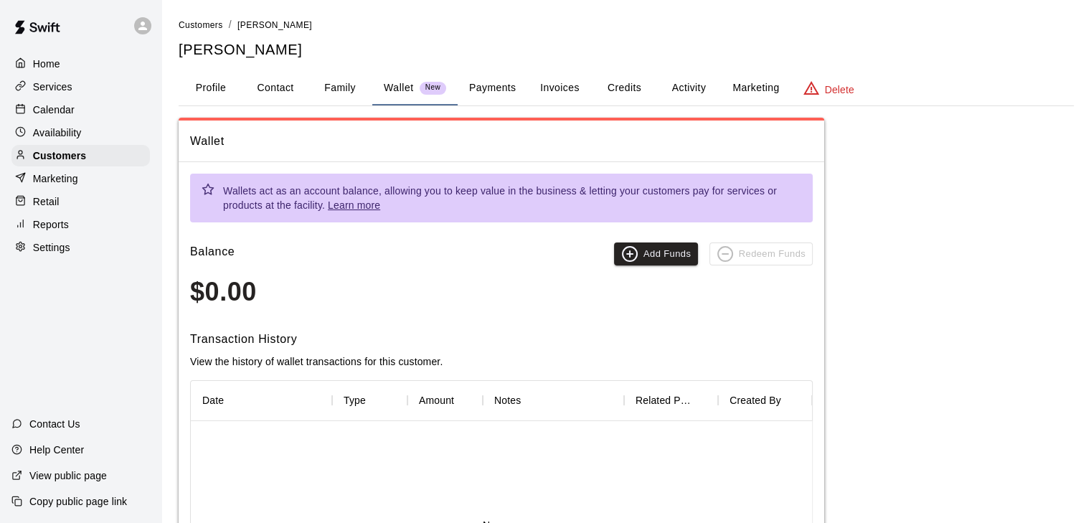
click at [480, 85] on button "Payments" at bounding box center [493, 88] width 70 height 34
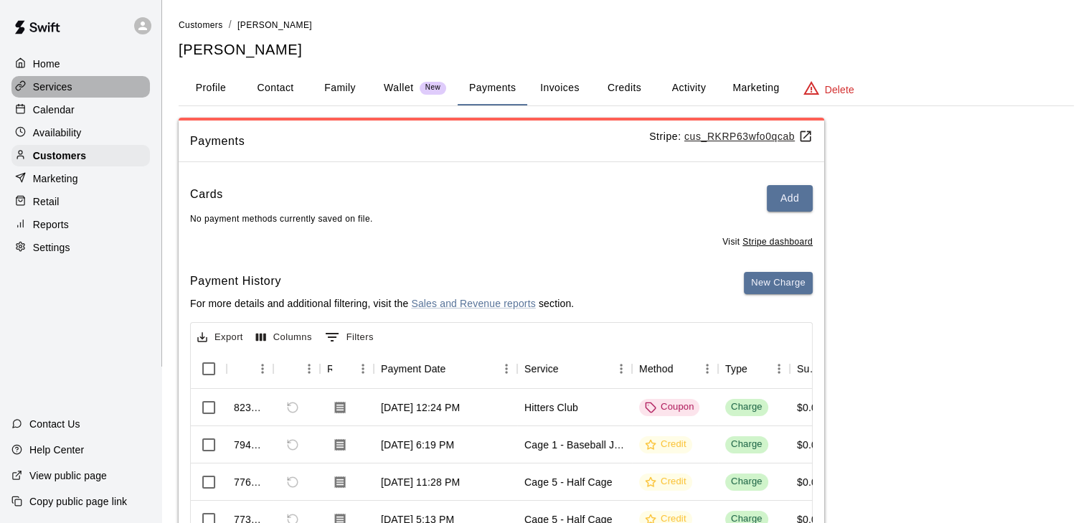
click at [43, 84] on p "Services" at bounding box center [52, 87] width 39 height 14
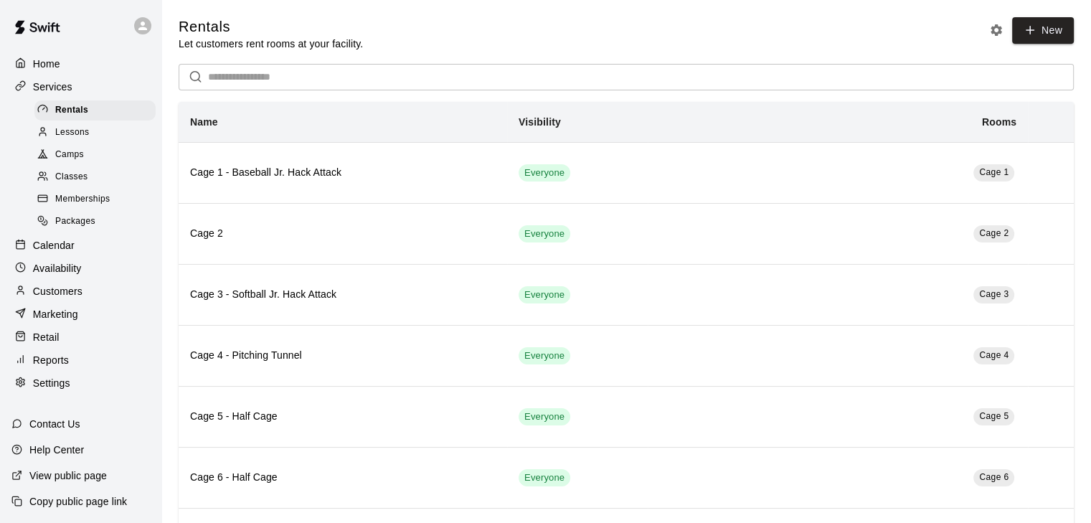
click at [60, 200] on span "Memberships" at bounding box center [82, 199] width 55 height 14
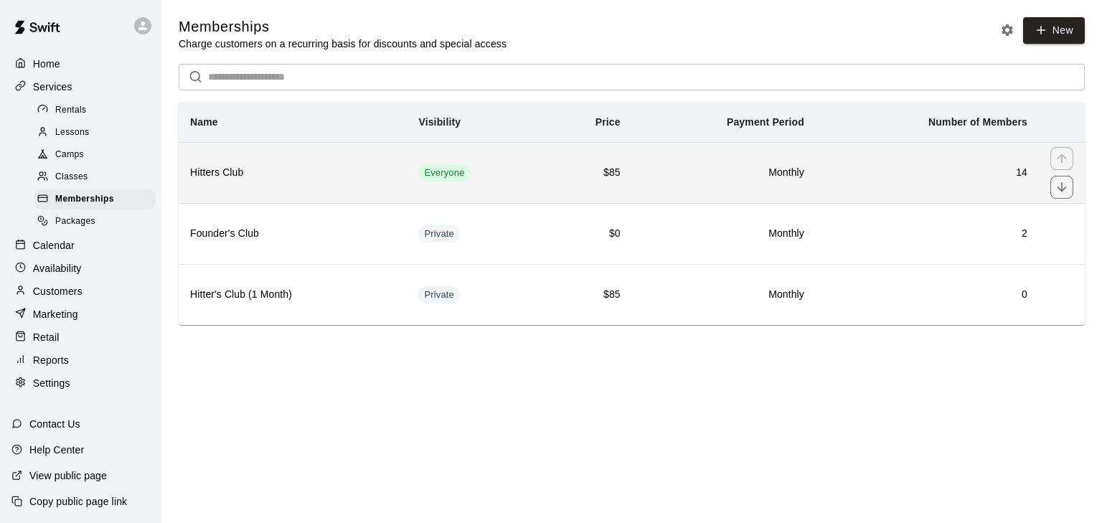
click at [221, 184] on th "Hitters Club" at bounding box center [293, 172] width 228 height 61
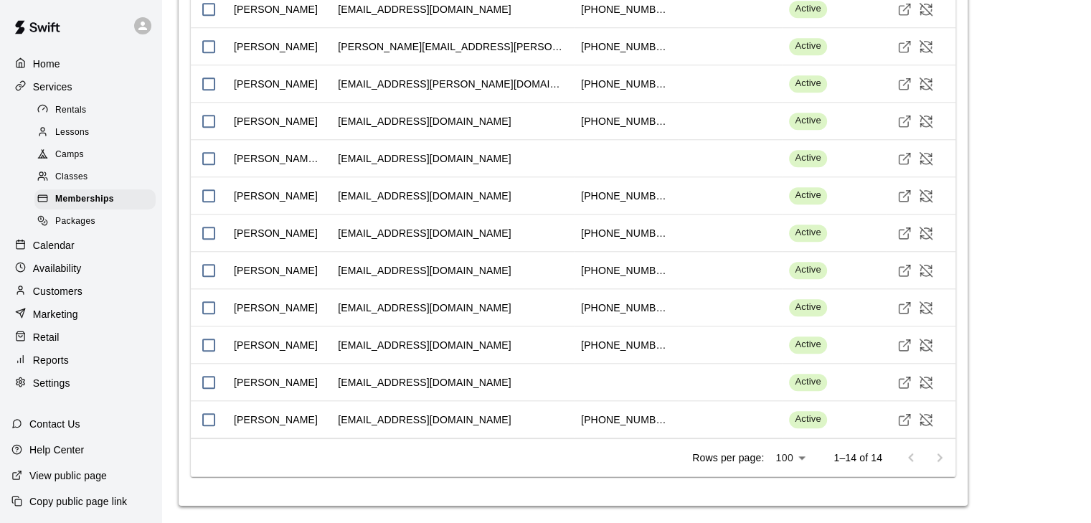
scroll to position [1425, 0]
click at [288, 387] on div "[PERSON_NAME]" at bounding box center [276, 382] width 84 height 14
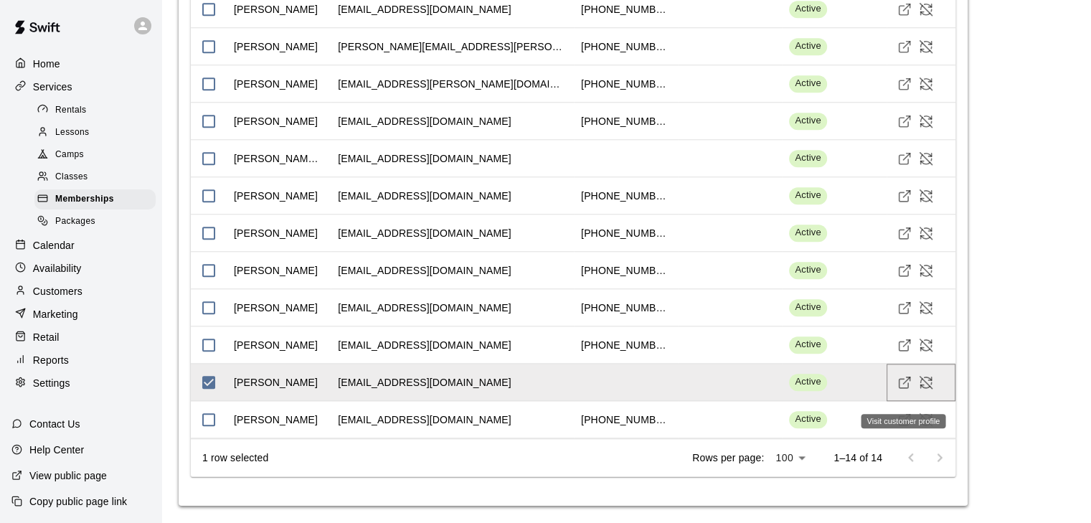
click at [900, 380] on icon "Visit customer profile" at bounding box center [905, 382] width 14 height 14
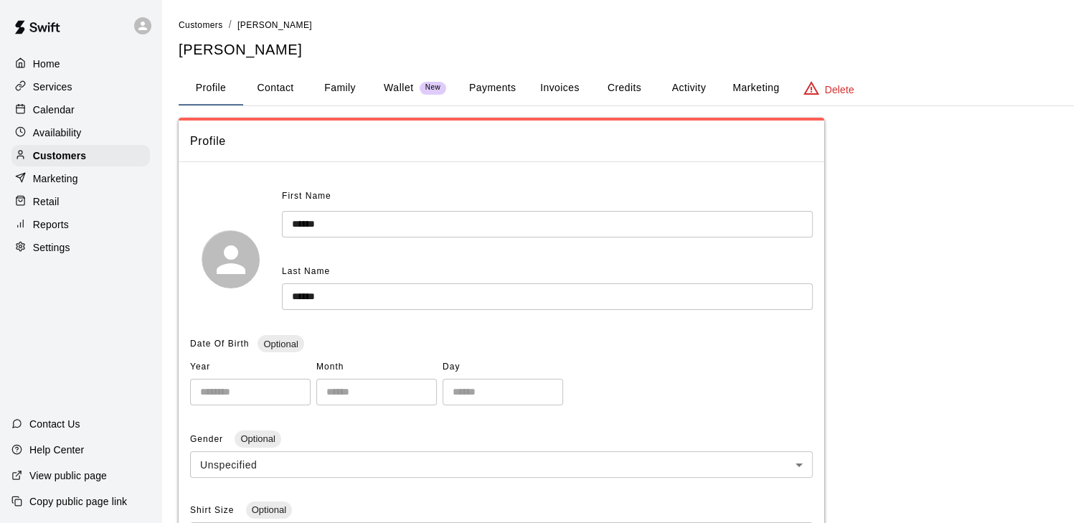
click at [575, 83] on button "Invoices" at bounding box center [559, 88] width 65 height 34
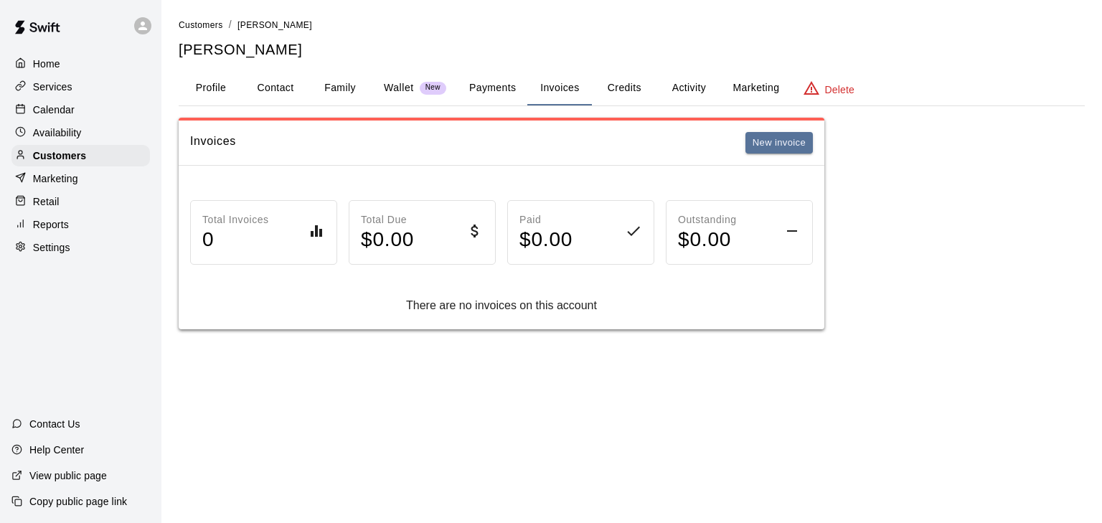
click at [614, 86] on button "Credits" at bounding box center [624, 88] width 65 height 34
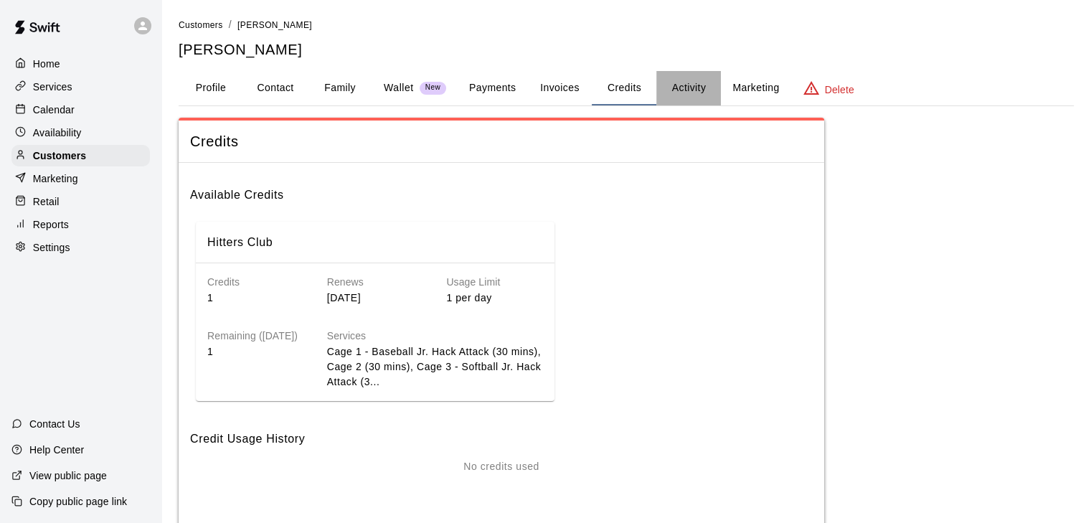
click at [676, 87] on button "Activity" at bounding box center [688, 88] width 65 height 34
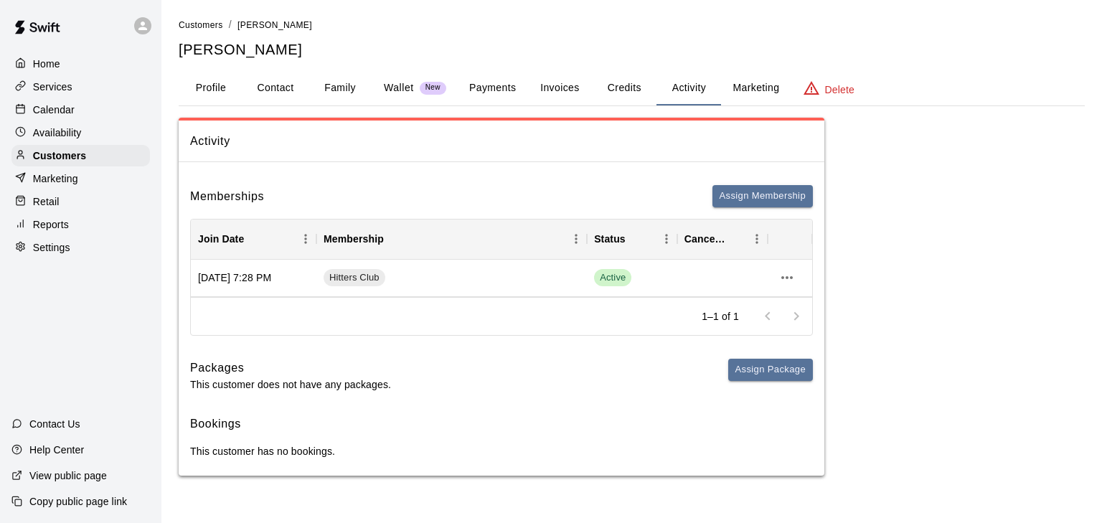
click at [222, 84] on button "Profile" at bounding box center [211, 88] width 65 height 34
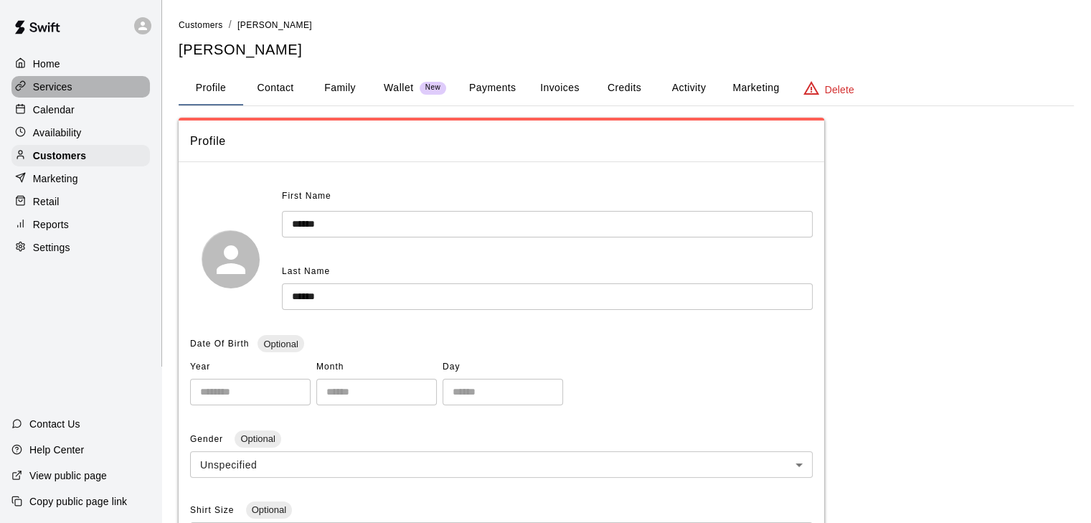
drag, startPoint x: 50, startPoint y: 83, endPoint x: 23, endPoint y: 93, distance: 28.6
click at [23, 93] on div at bounding box center [24, 87] width 18 height 14
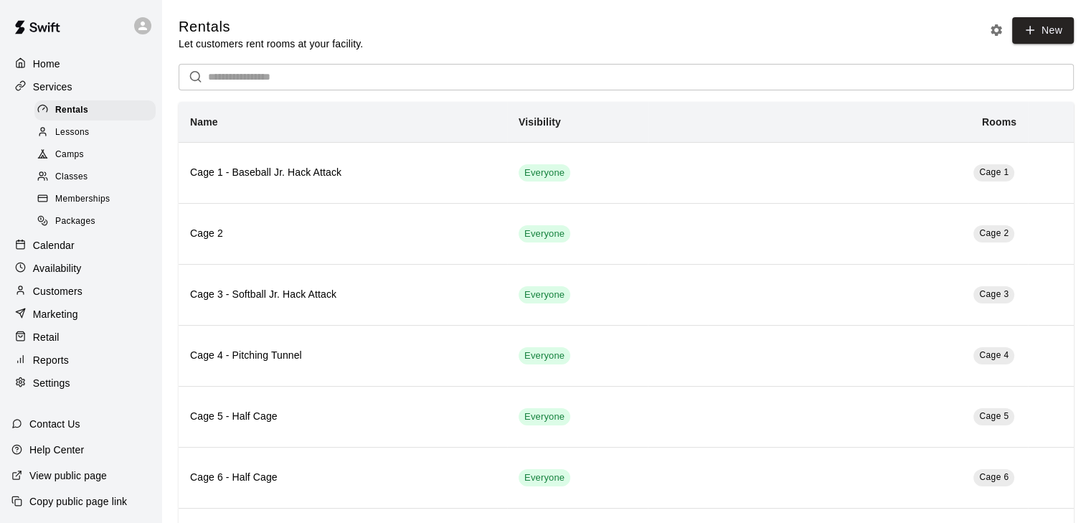
click at [86, 199] on span "Memberships" at bounding box center [82, 199] width 55 height 14
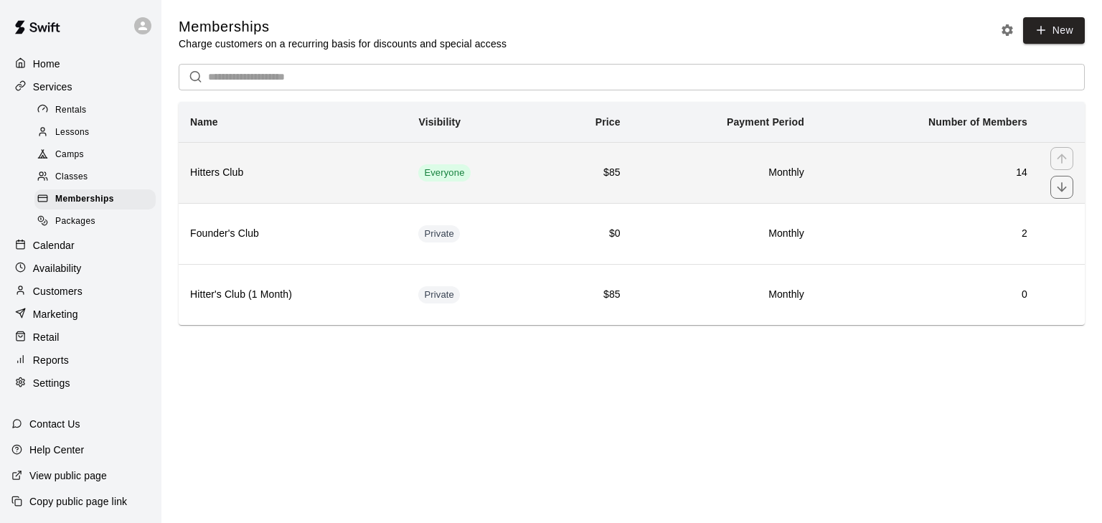
click at [516, 189] on td "Everyone" at bounding box center [475, 172] width 137 height 61
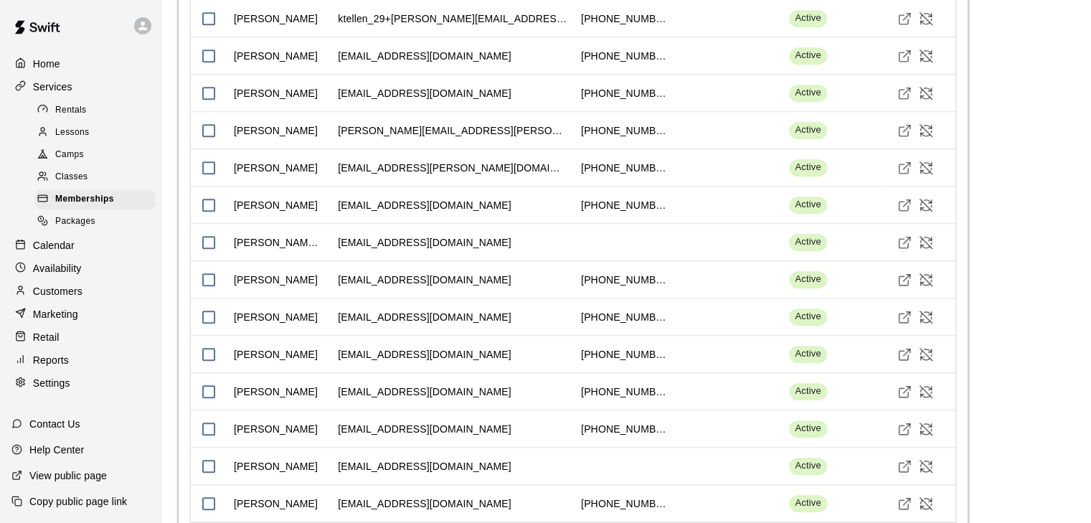
scroll to position [1425, 0]
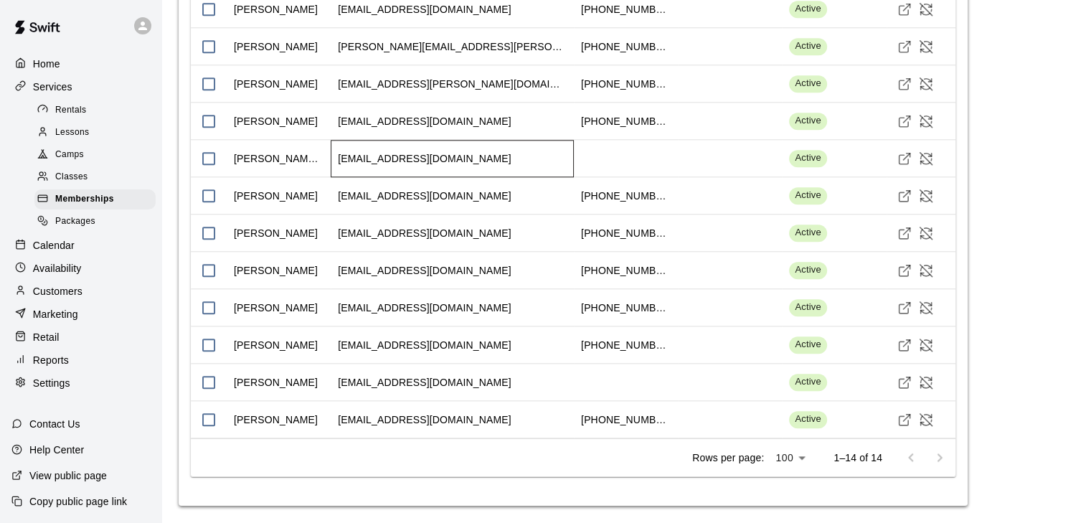
click at [398, 163] on div "coachjoe@highpotentialbaseball.info" at bounding box center [424, 158] width 173 height 14
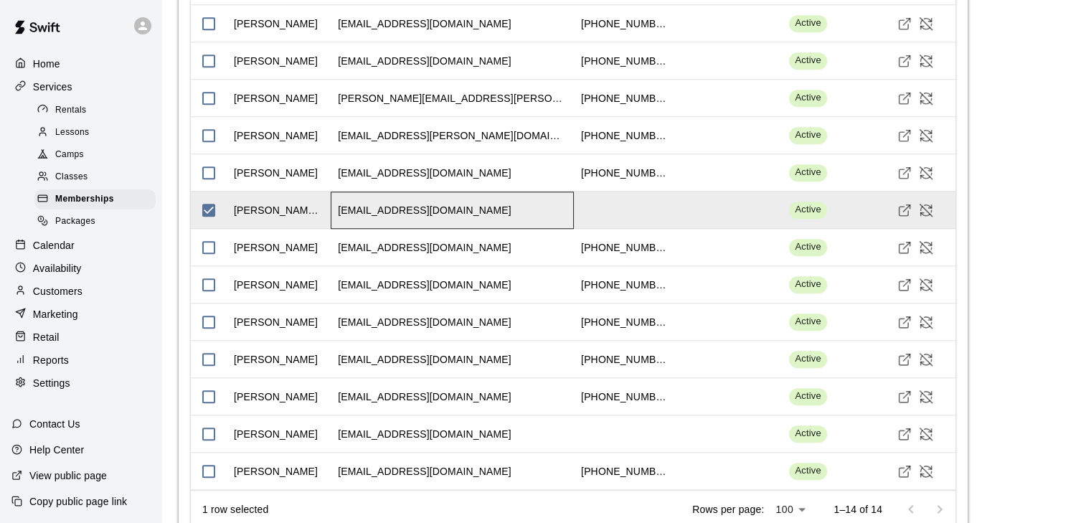
scroll to position [1362, 0]
click at [904, 215] on icon "Visit customer profile" at bounding box center [905, 211] width 14 height 14
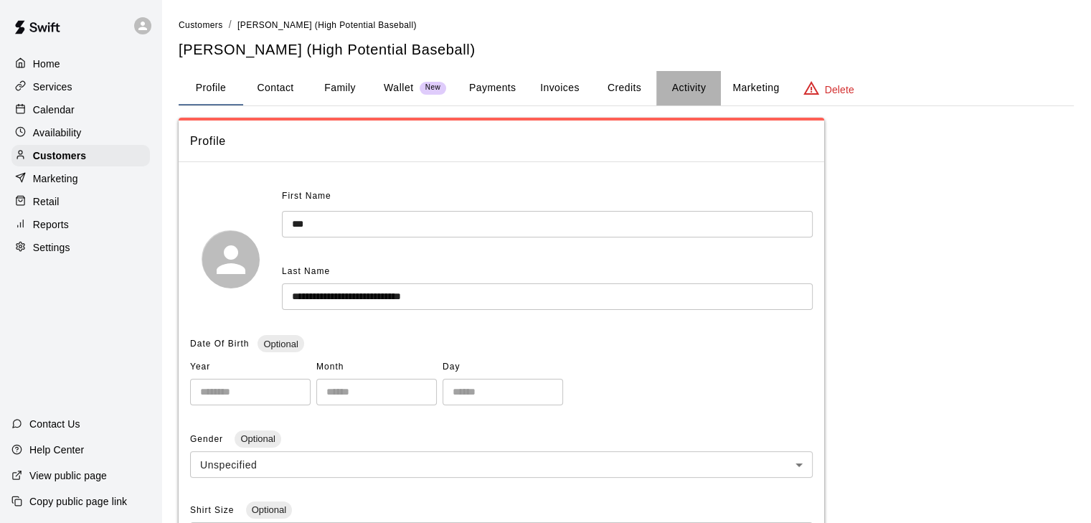
click at [682, 80] on button "Activity" at bounding box center [688, 88] width 65 height 34
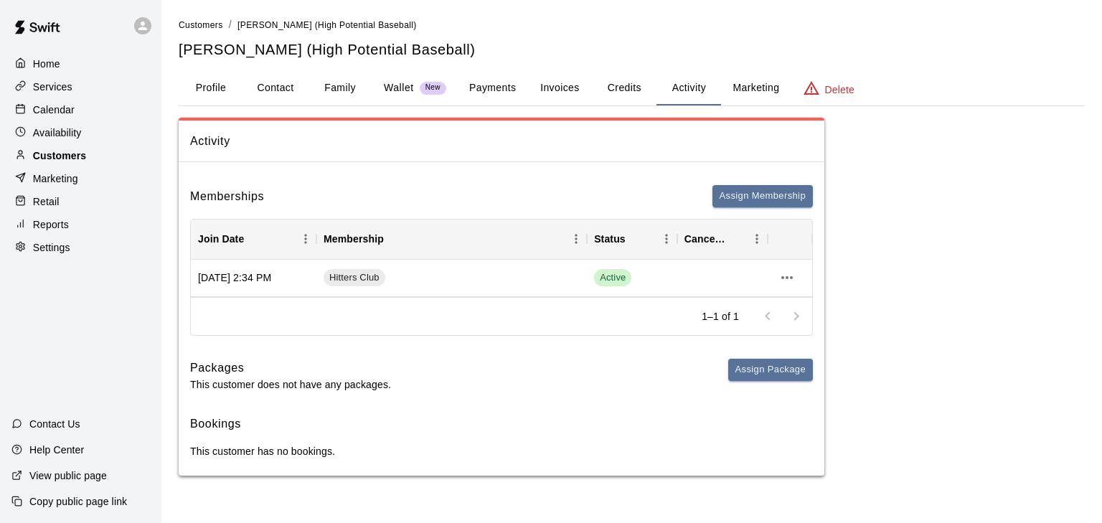
click at [55, 156] on p "Customers" at bounding box center [59, 156] width 53 height 14
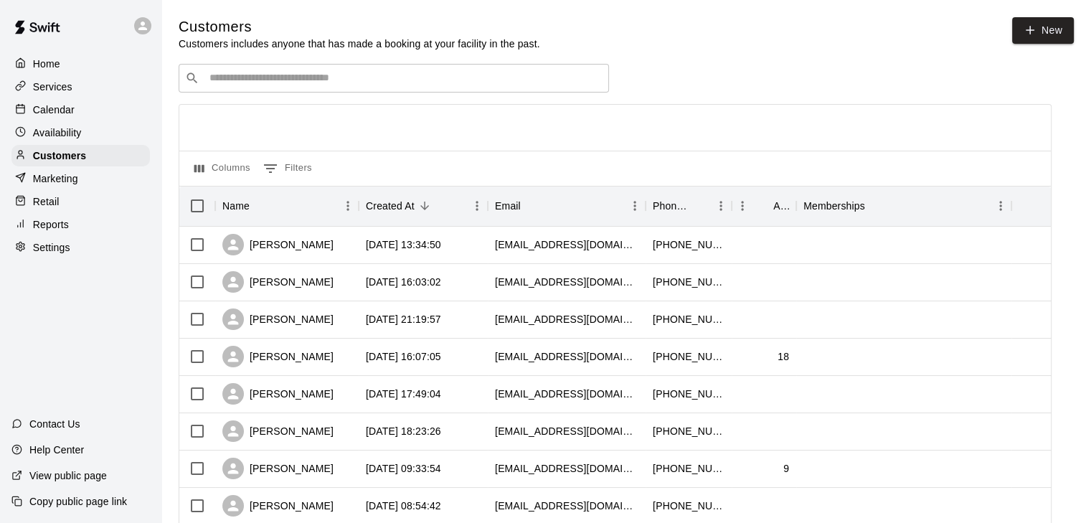
click at [67, 94] on p "Services" at bounding box center [52, 87] width 39 height 14
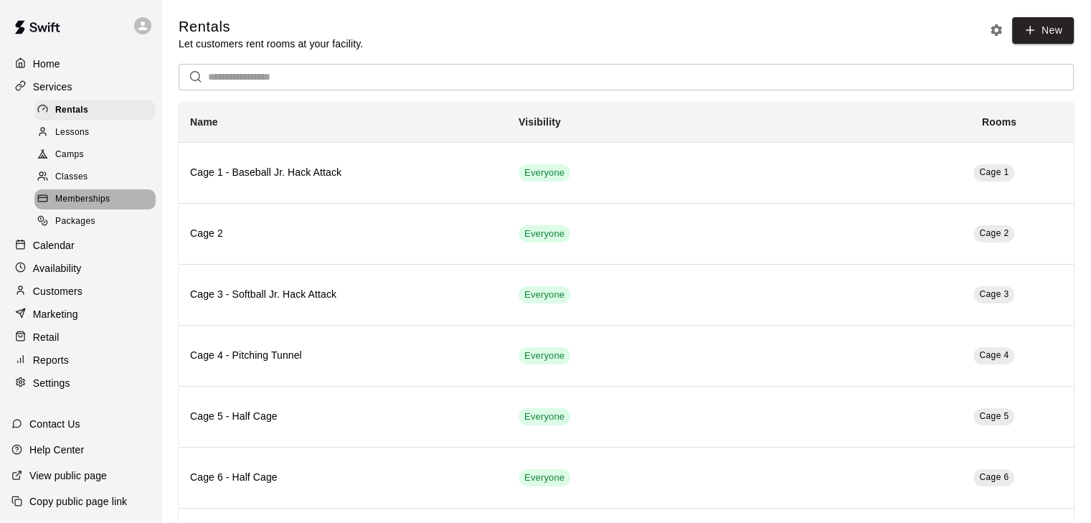
click at [74, 207] on span "Memberships" at bounding box center [82, 199] width 55 height 14
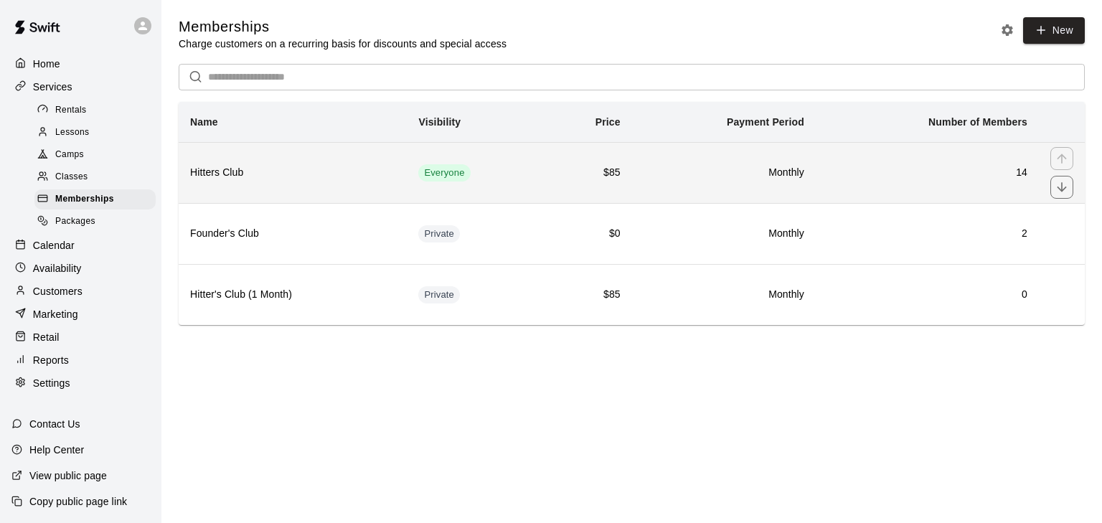
click at [385, 174] on h6 "Hitters Club" at bounding box center [292, 173] width 205 height 16
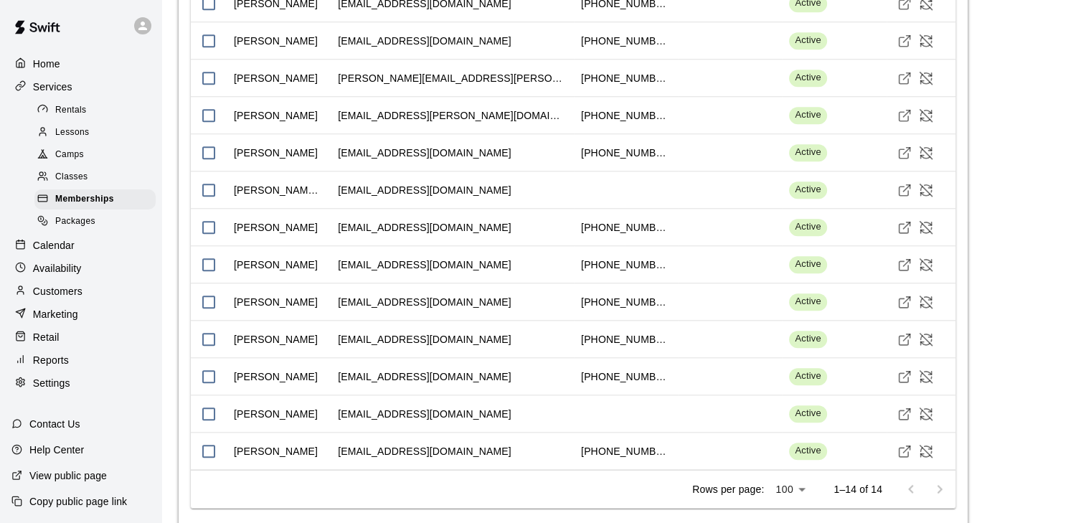
scroll to position [1384, 0]
click at [900, 420] on icon "Visit customer profile" at bounding box center [905, 413] width 14 height 14
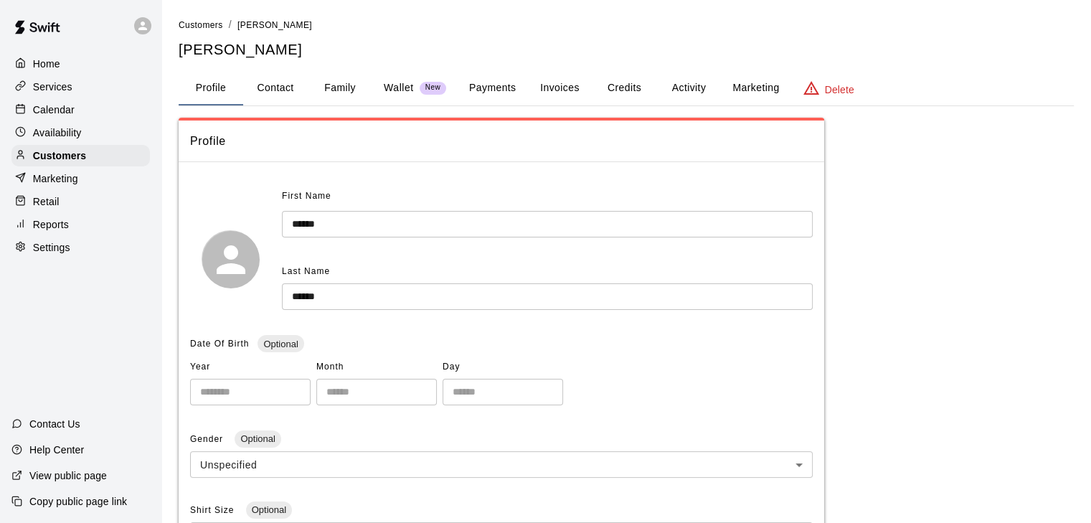
click at [692, 80] on button "Activity" at bounding box center [688, 88] width 65 height 34
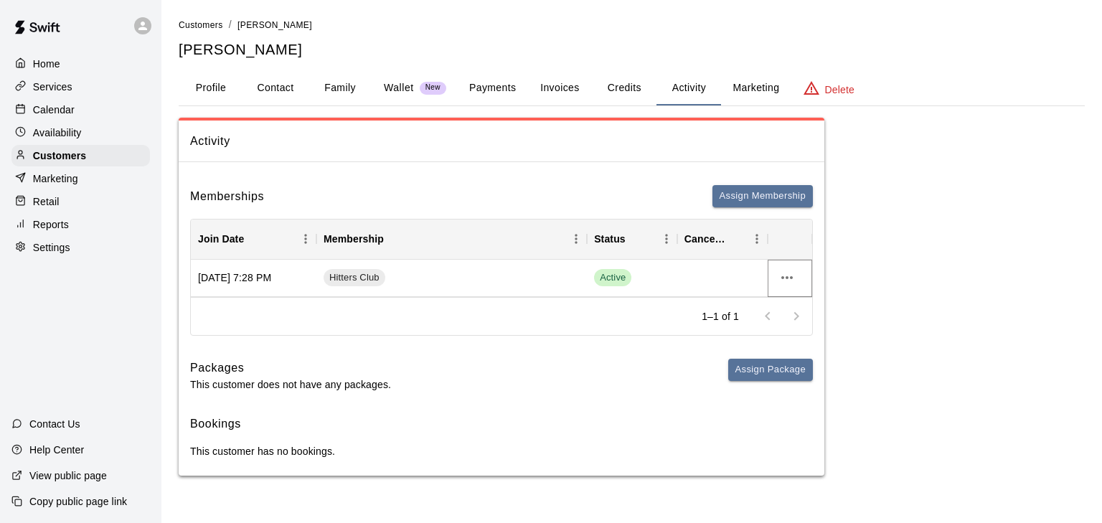
click at [778, 278] on icon "more actions" at bounding box center [786, 277] width 17 height 17
click at [791, 308] on li "View details" at bounding box center [814, 307] width 81 height 24
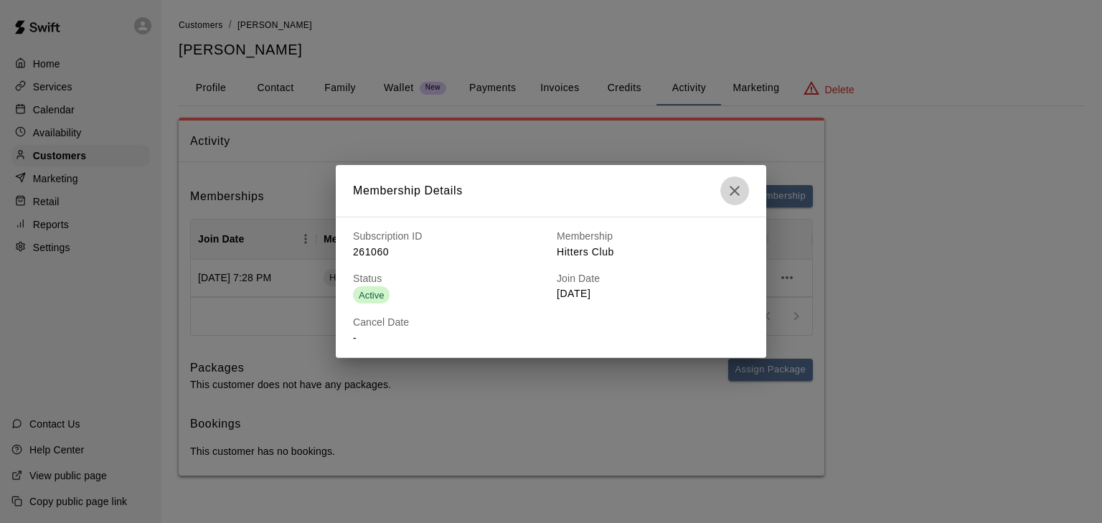
click at [736, 192] on icon "button" at bounding box center [735, 191] width 10 height 10
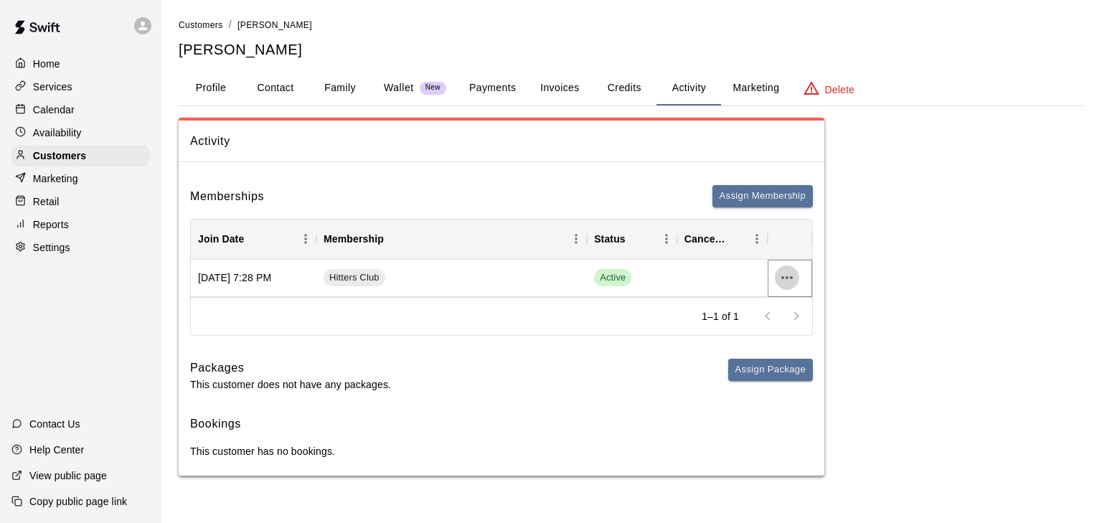
click at [783, 277] on icon "more actions" at bounding box center [786, 277] width 11 height 3
click at [786, 329] on li "Cancel" at bounding box center [814, 331] width 81 height 24
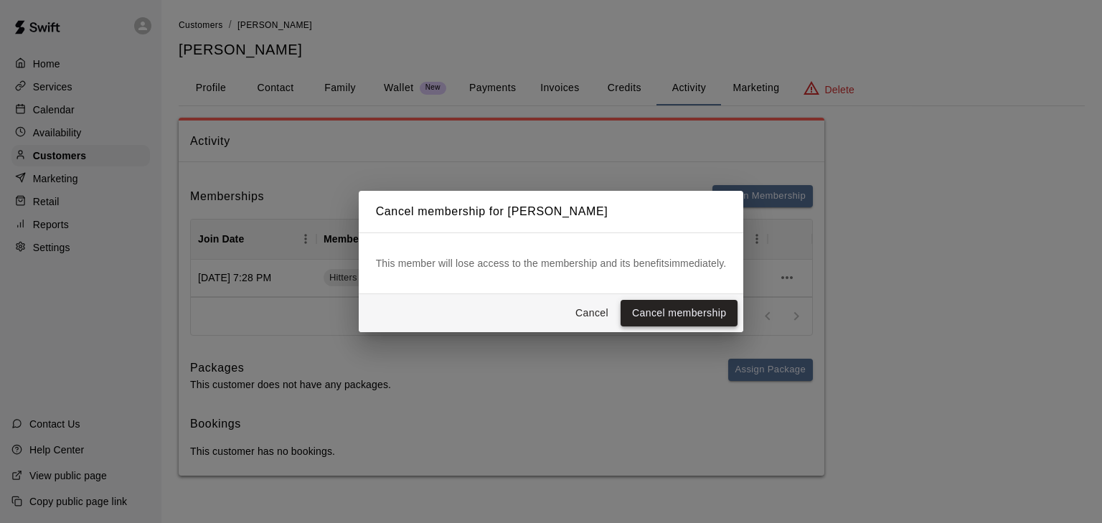
click at [676, 311] on button "Cancel membership" at bounding box center [679, 313] width 117 height 27
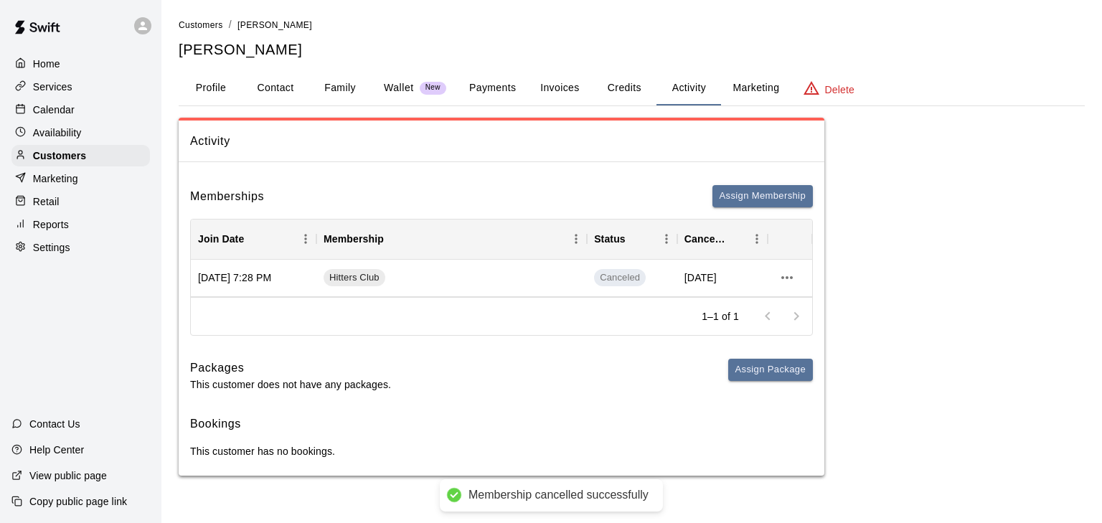
click at [969, 283] on div "Activity Memberships Assign Membership Join Date Membership Status Cancel Date …" at bounding box center [632, 297] width 906 height 359
